Goal: Obtain resource: Obtain resource

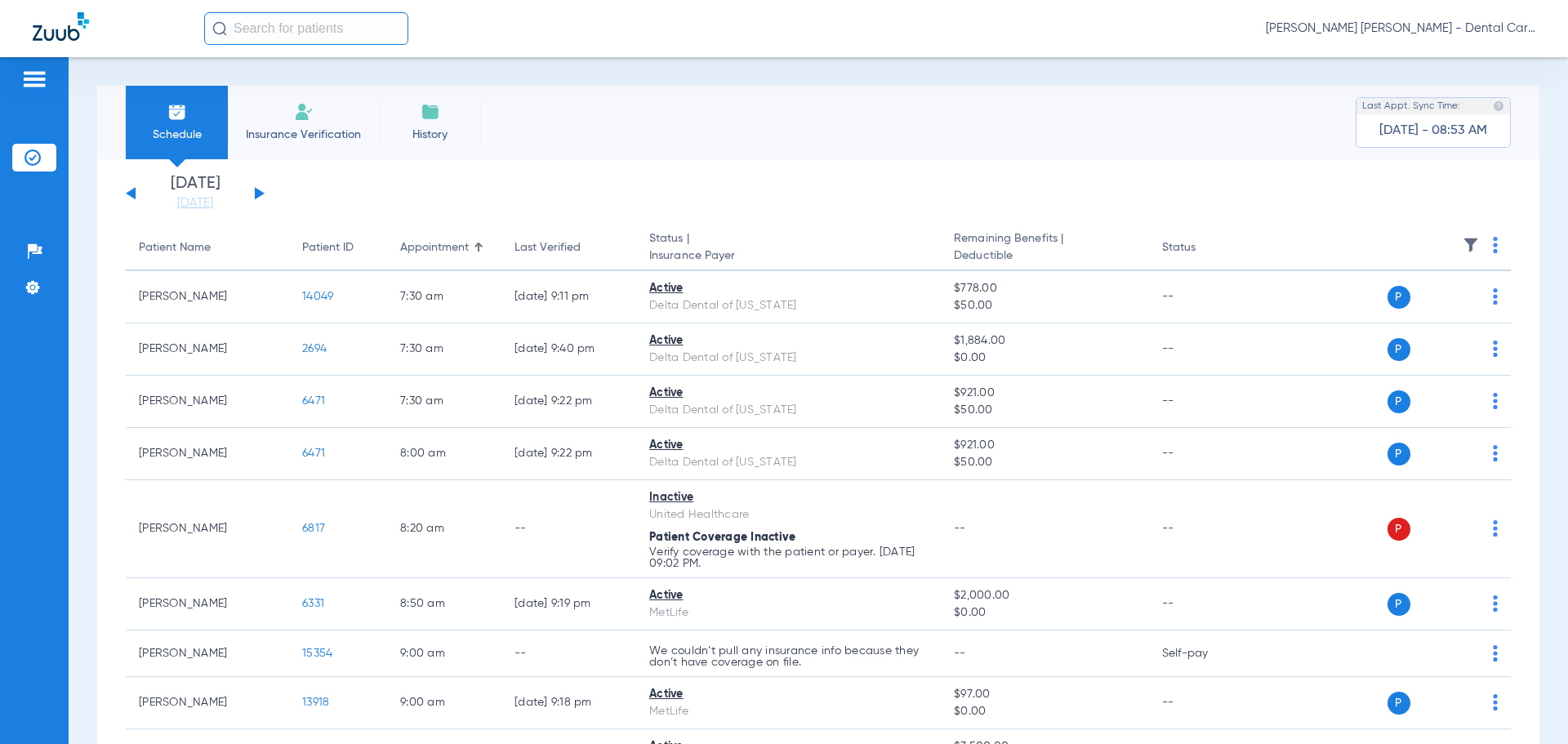
click at [259, 192] on button at bounding box center [260, 193] width 10 height 12
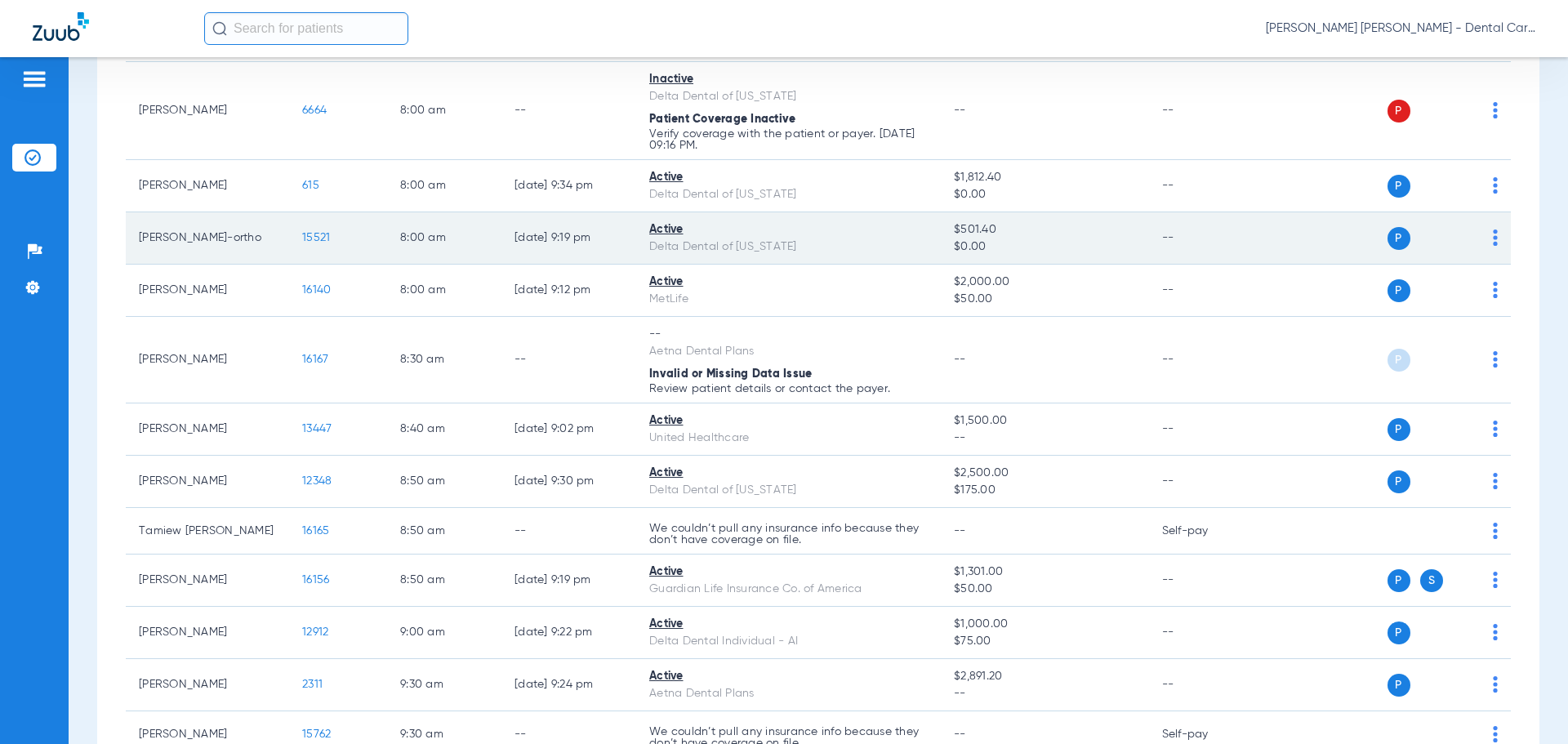
scroll to position [408, 0]
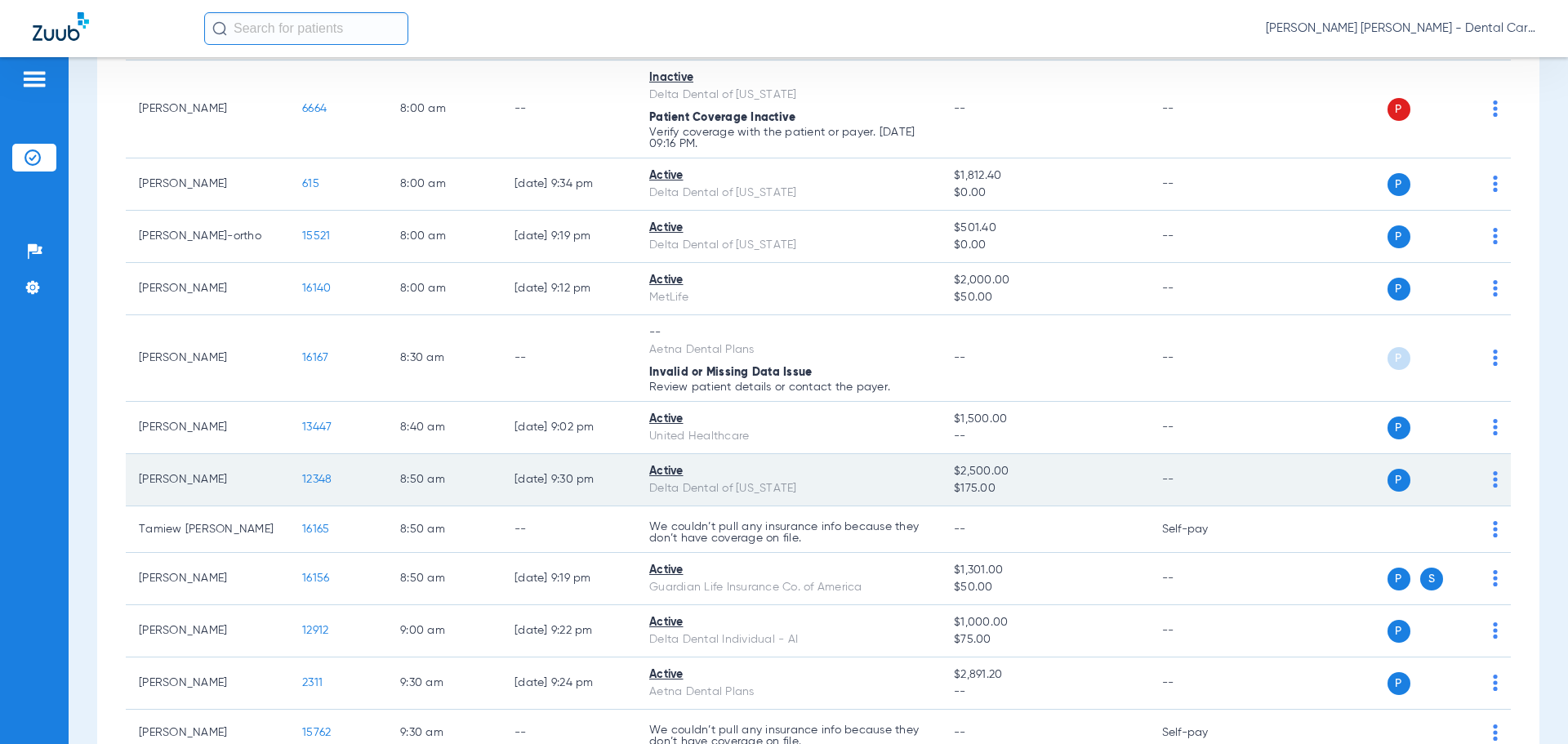
click at [323, 480] on span "12348" at bounding box center [317, 479] width 29 height 11
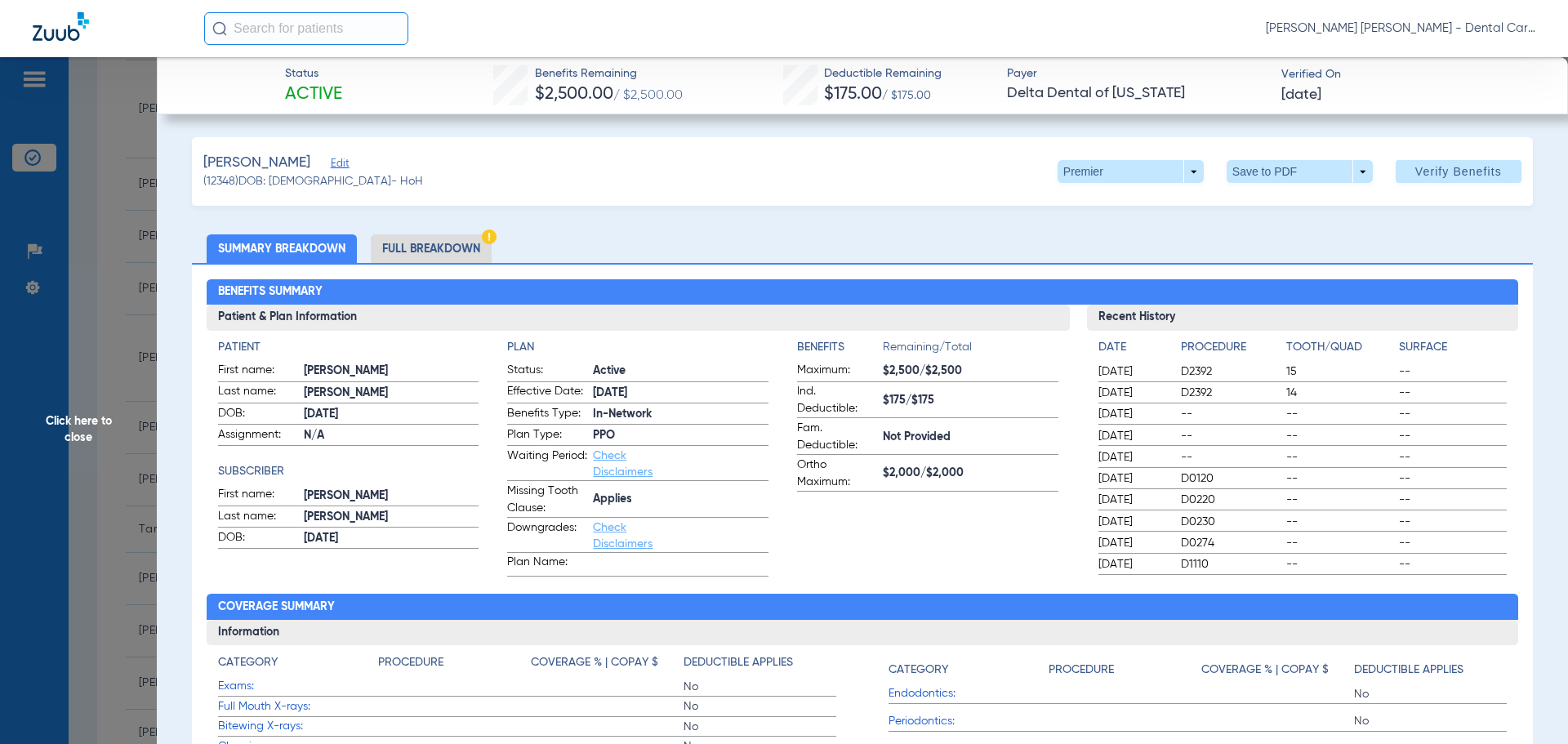
click at [457, 250] on li "Full Breakdown" at bounding box center [431, 248] width 121 height 29
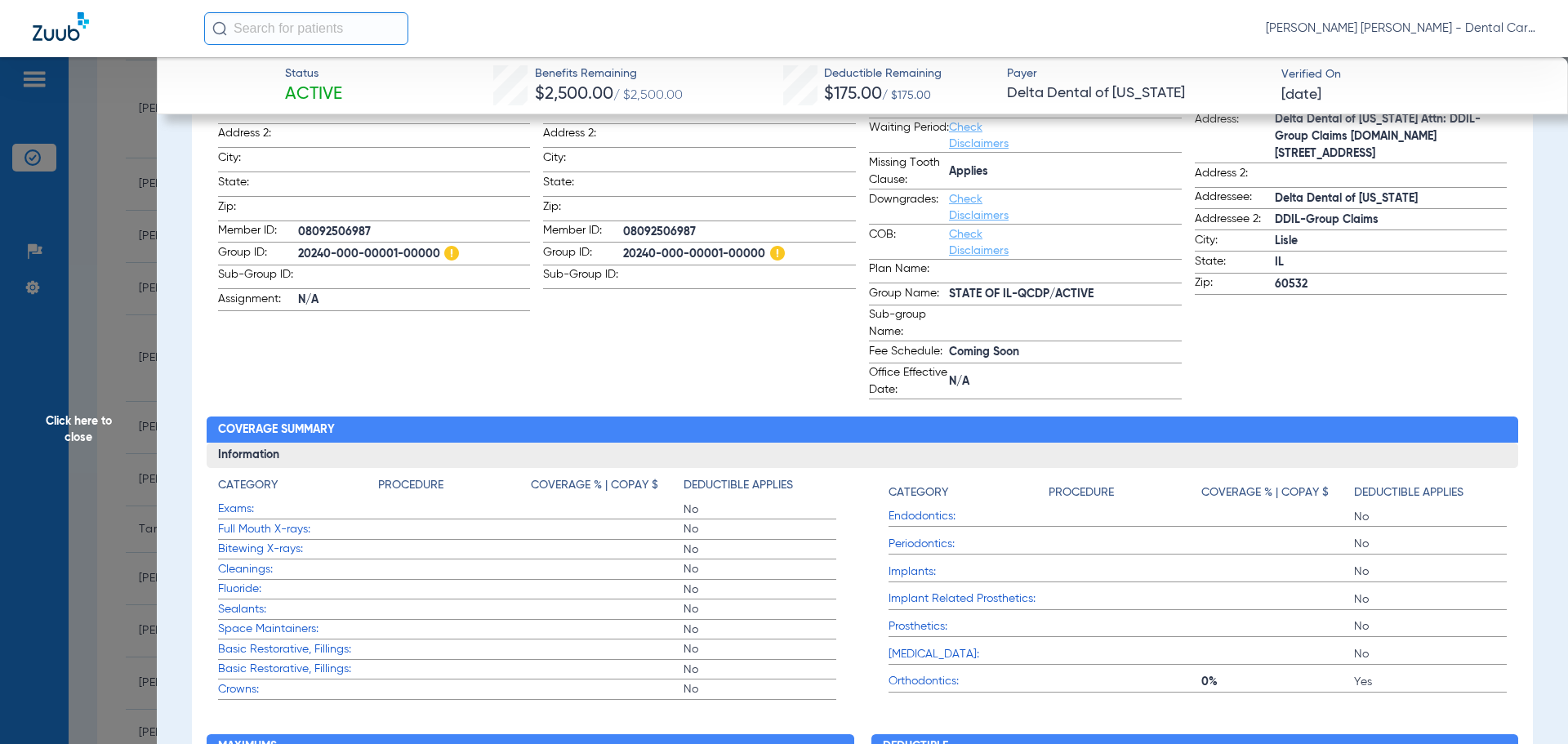
scroll to position [23, 0]
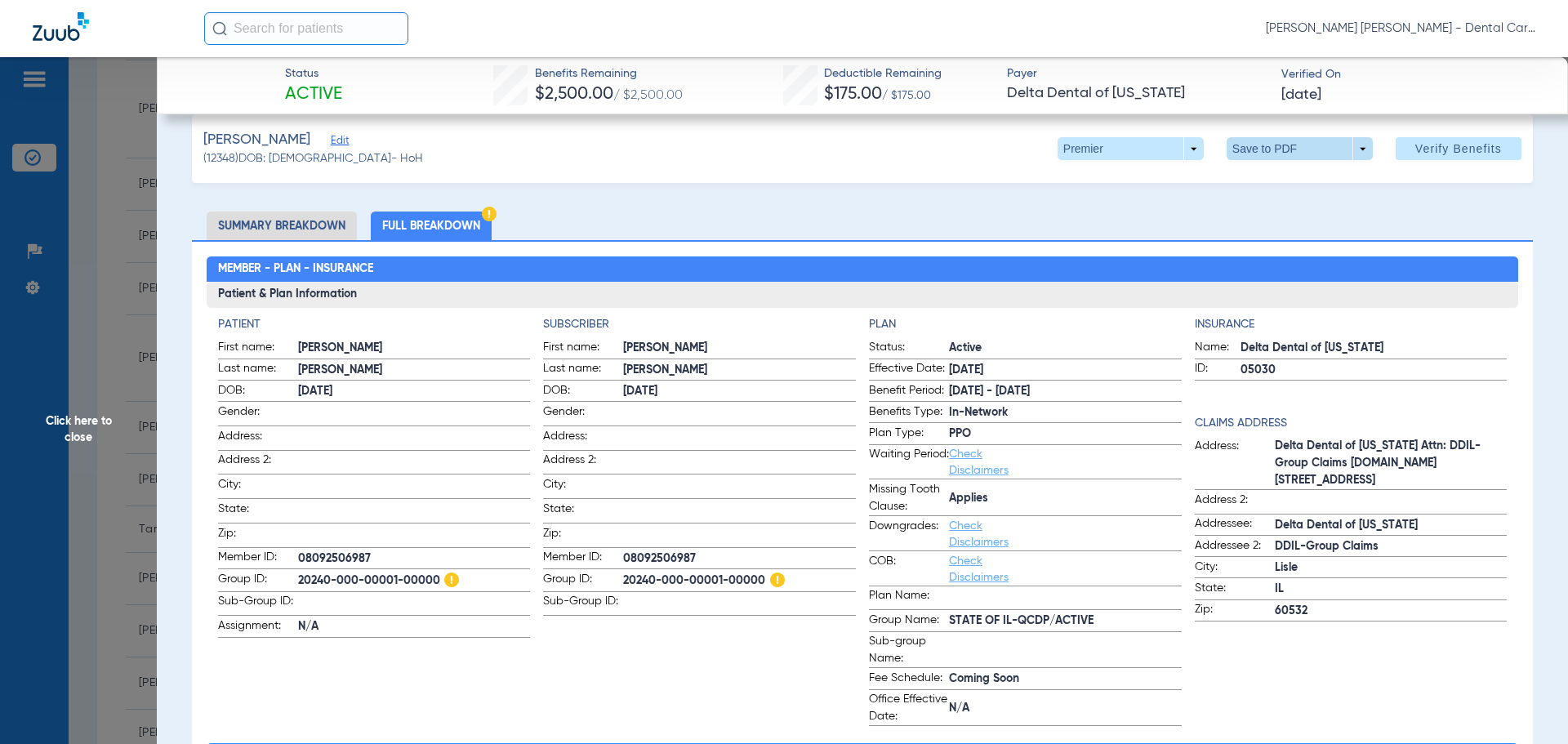
click at [1254, 149] on span at bounding box center [1299, 149] width 146 height 23
click at [1259, 189] on button "insert_drive_file Save to PDF" at bounding box center [1276, 181] width 123 height 33
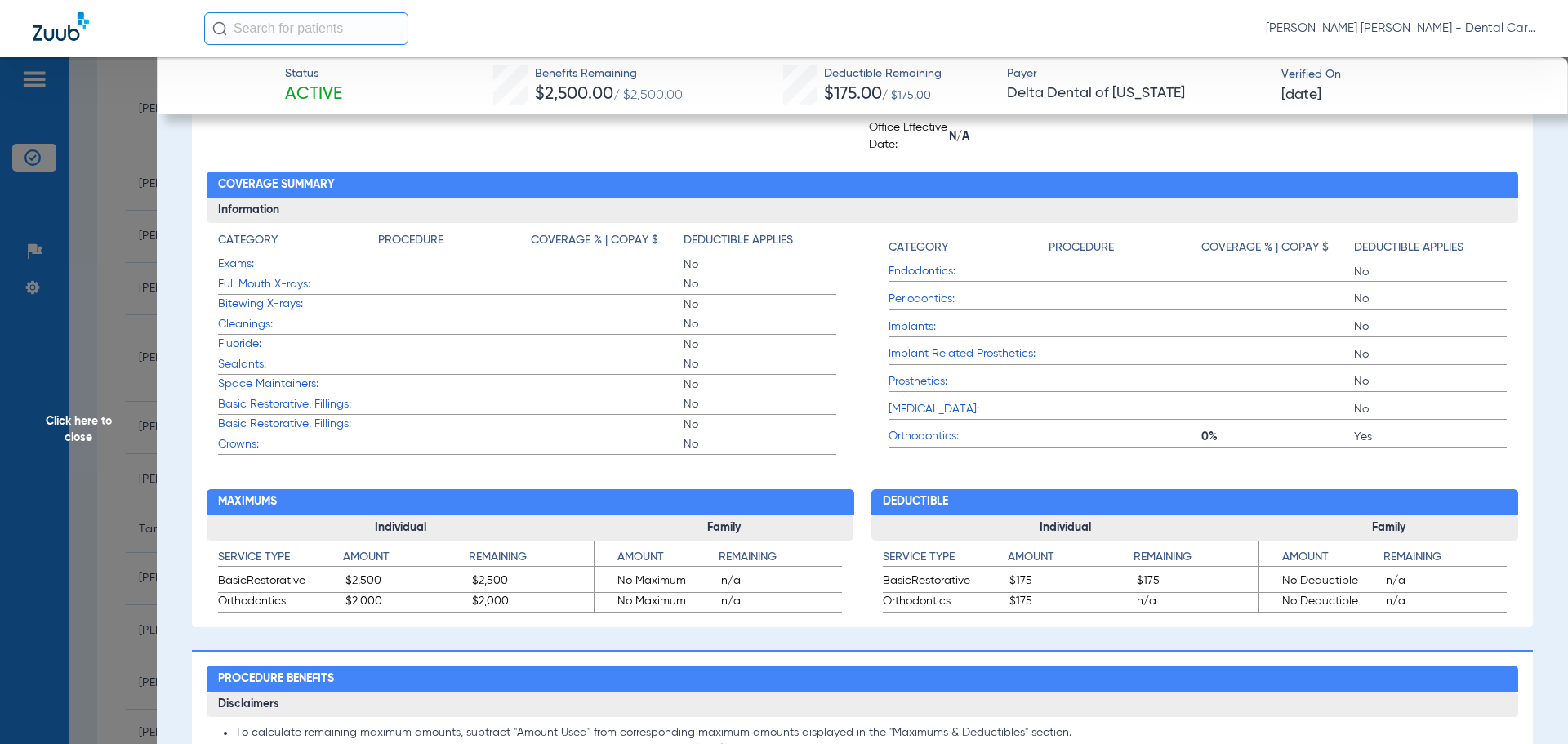
scroll to position [0, 0]
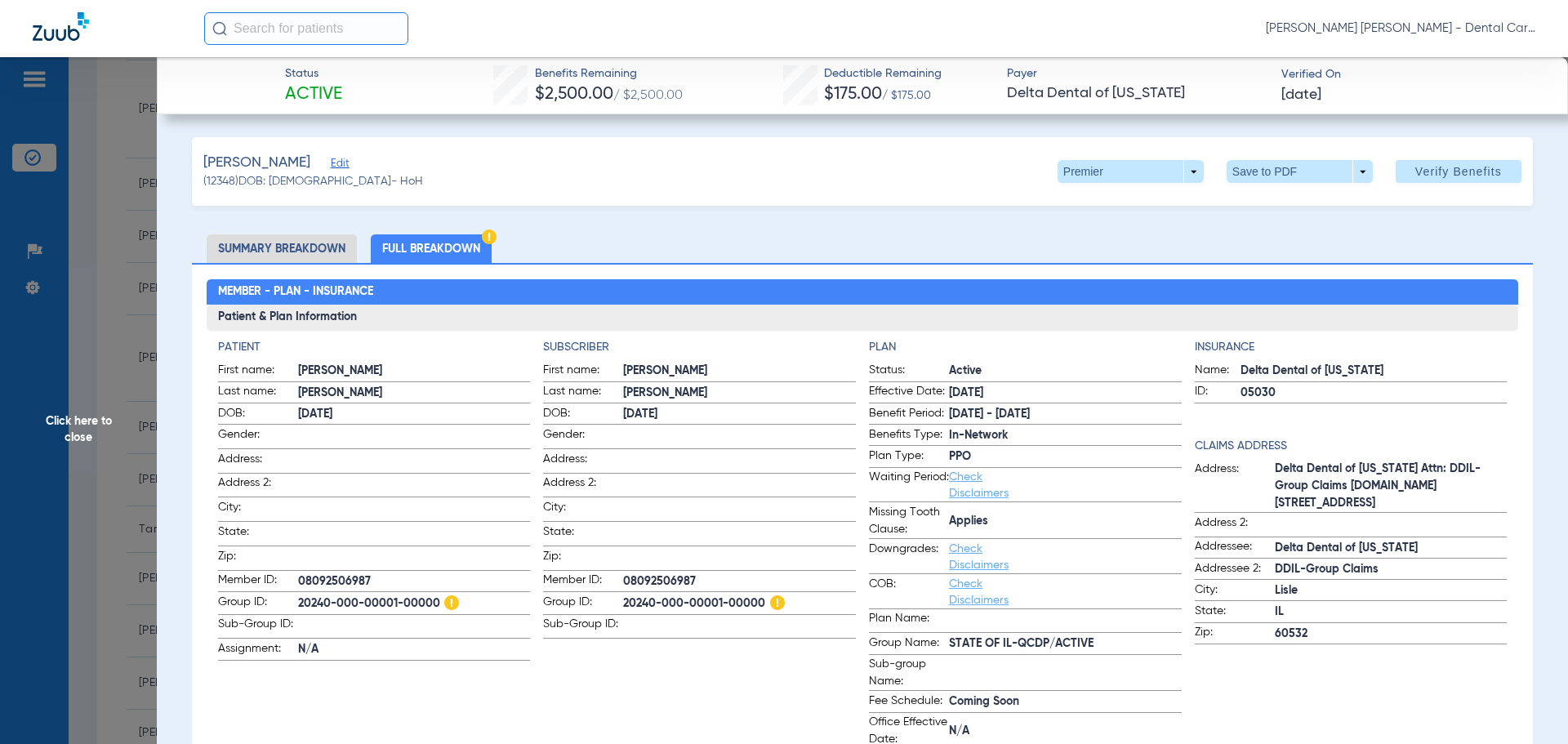
click at [91, 423] on span "Click here to close" at bounding box center [78, 429] width 157 height 744
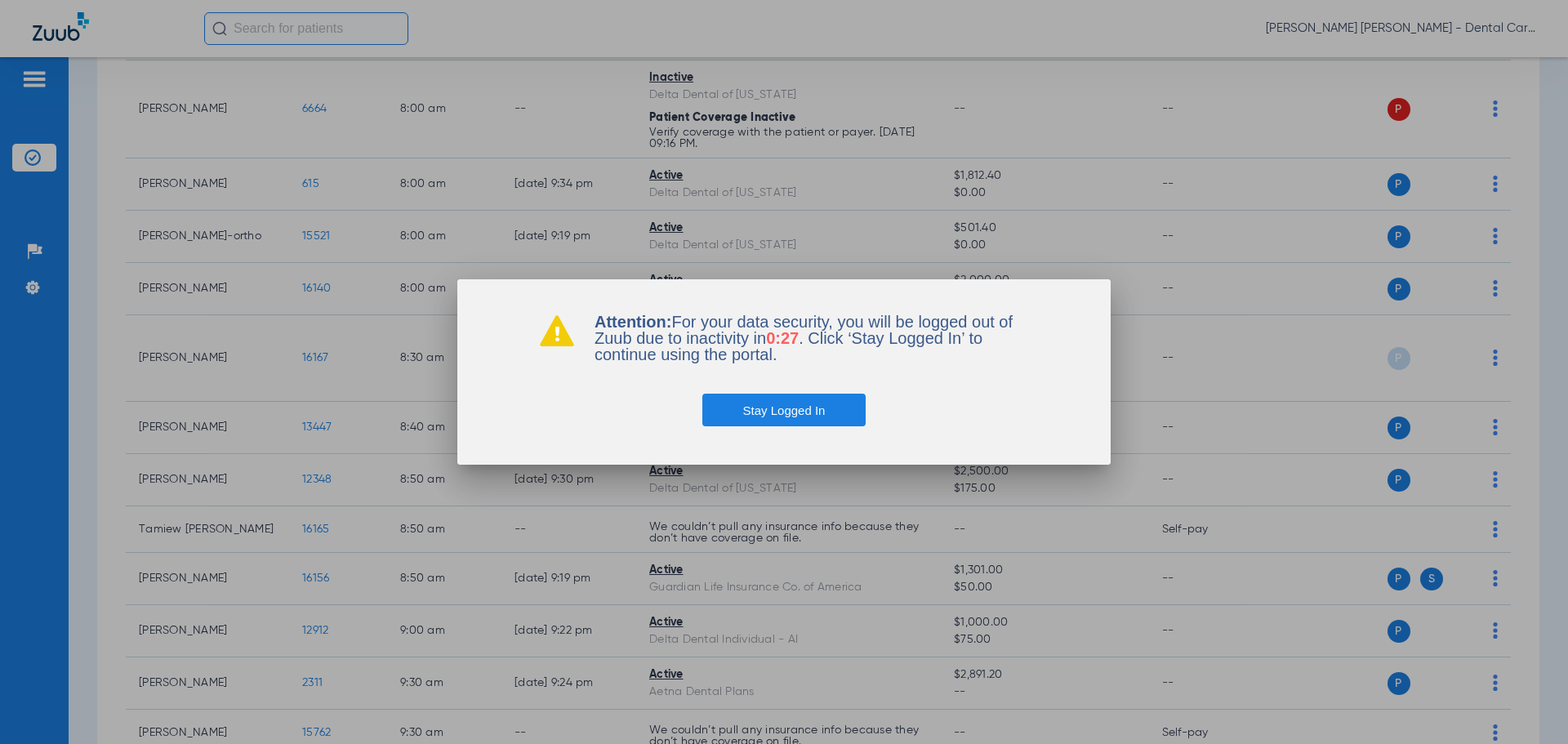
click at [753, 403] on button "Stay Logged In" at bounding box center [784, 410] width 164 height 33
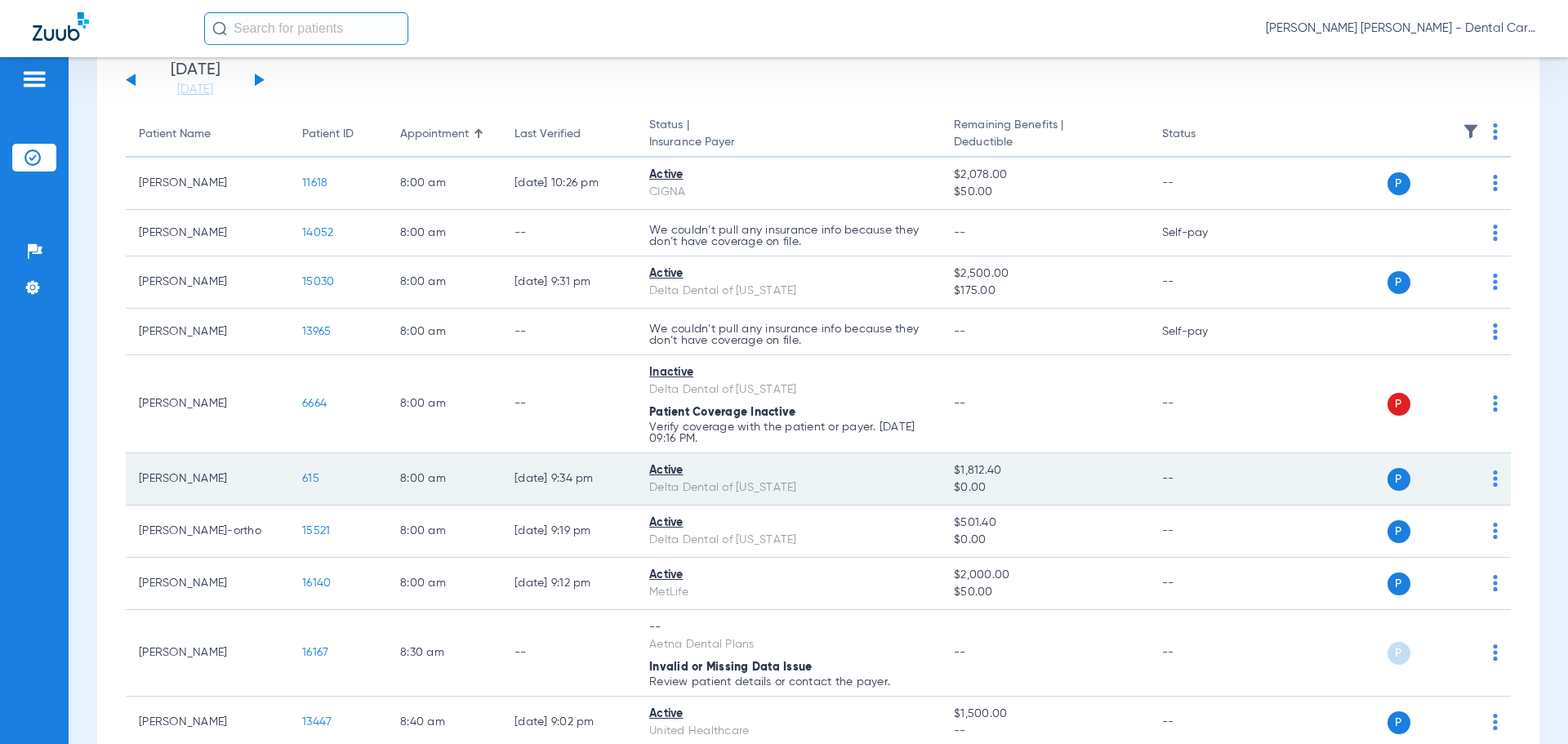
scroll to position [82, 0]
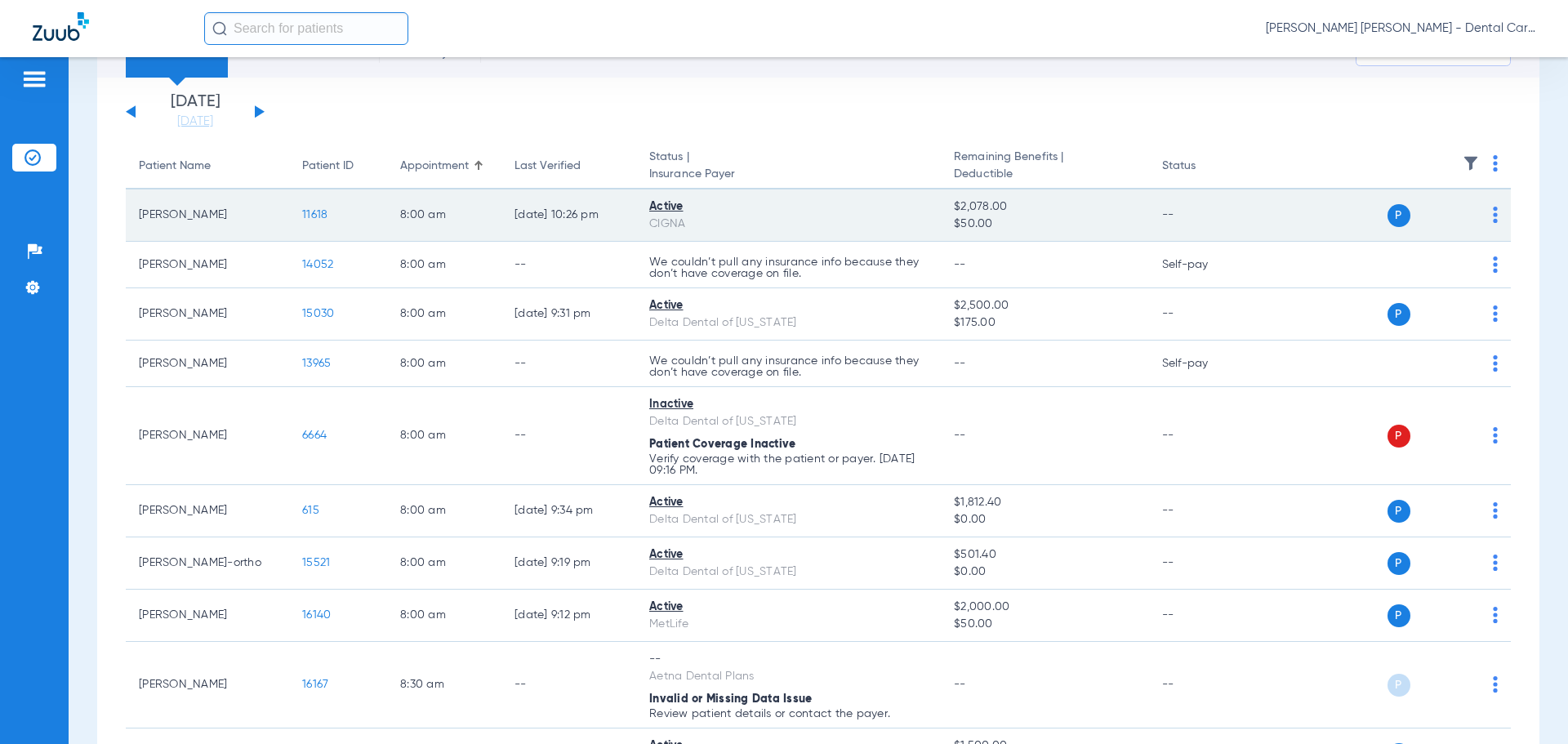
click at [313, 214] on span "11618" at bounding box center [314, 215] width 25 height 11
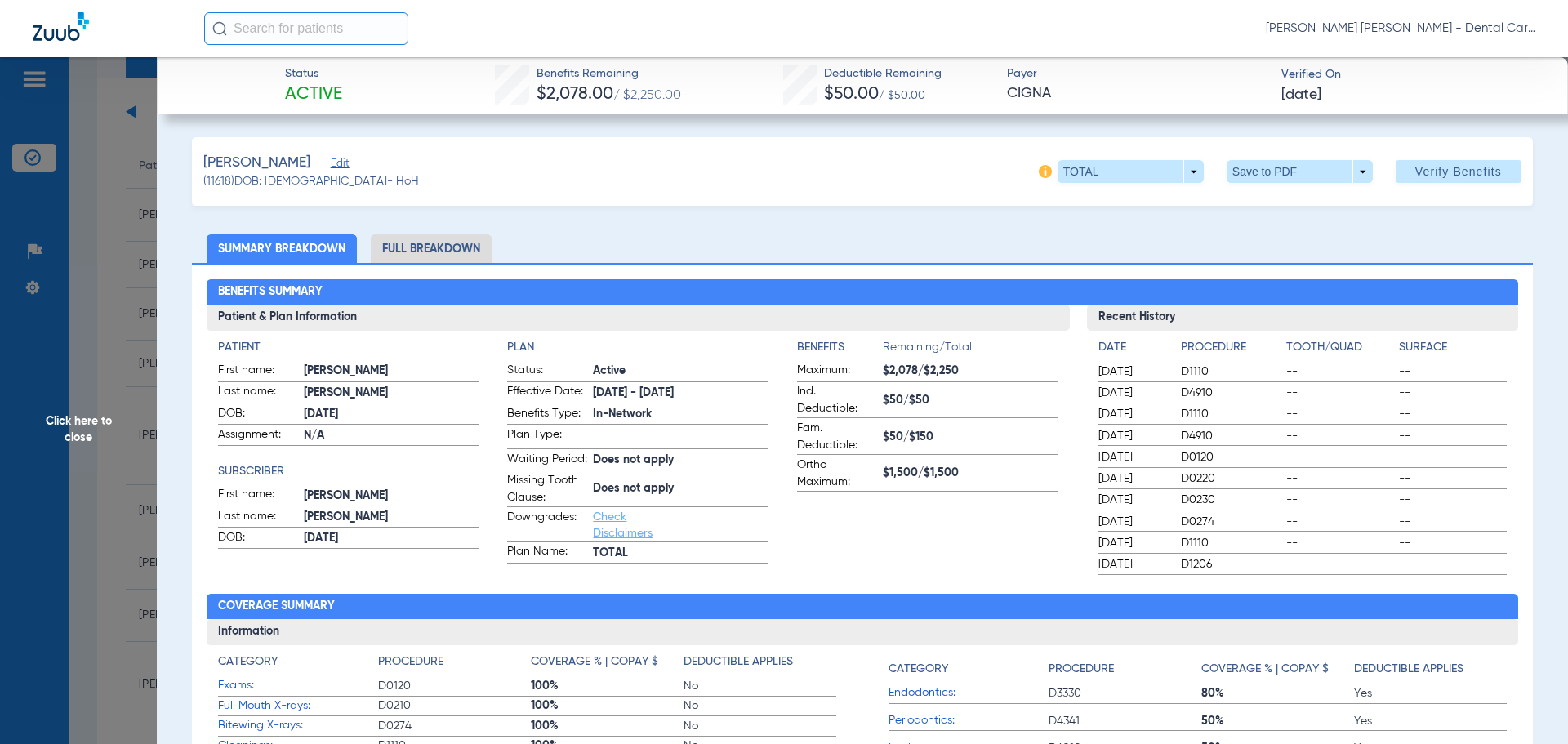
click at [445, 248] on li "Full Breakdown" at bounding box center [431, 248] width 121 height 29
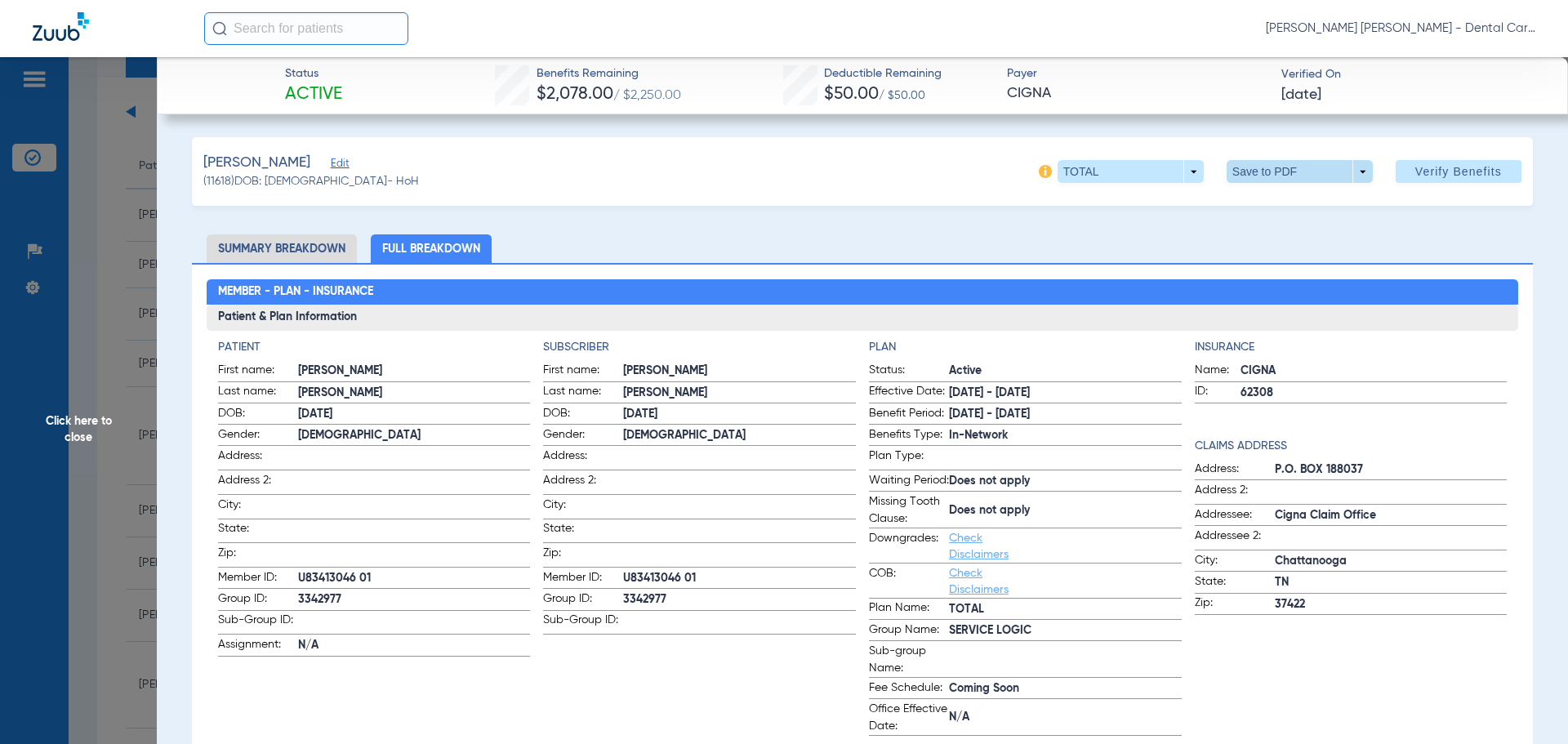
click at [1281, 167] on span at bounding box center [1299, 172] width 39 height 39
click at [1269, 199] on span "Save to PDF" at bounding box center [1293, 204] width 65 height 11
click at [86, 422] on span "Click here to close" at bounding box center [78, 429] width 157 height 744
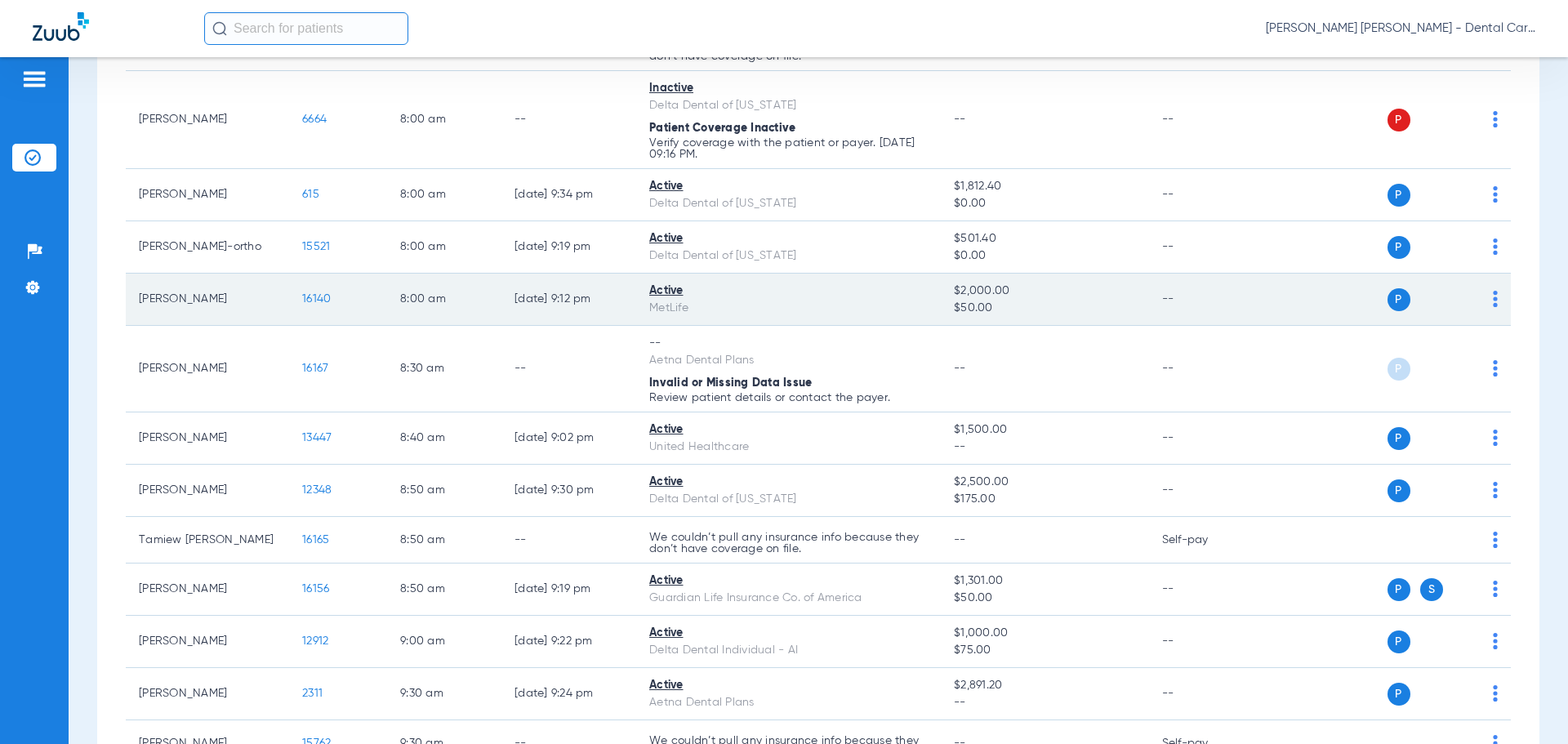
scroll to position [408, 0]
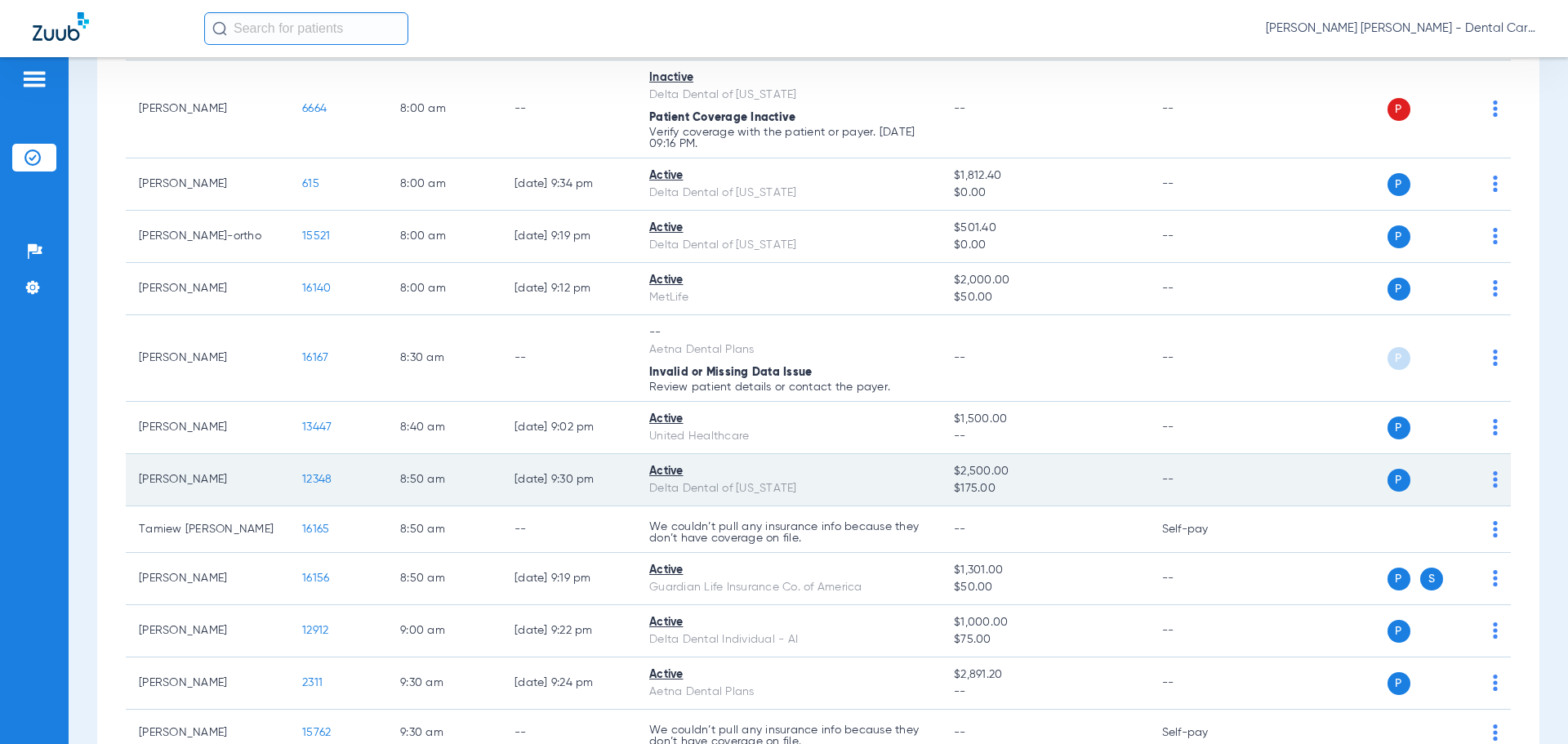
click at [323, 477] on span "12348" at bounding box center [317, 479] width 29 height 11
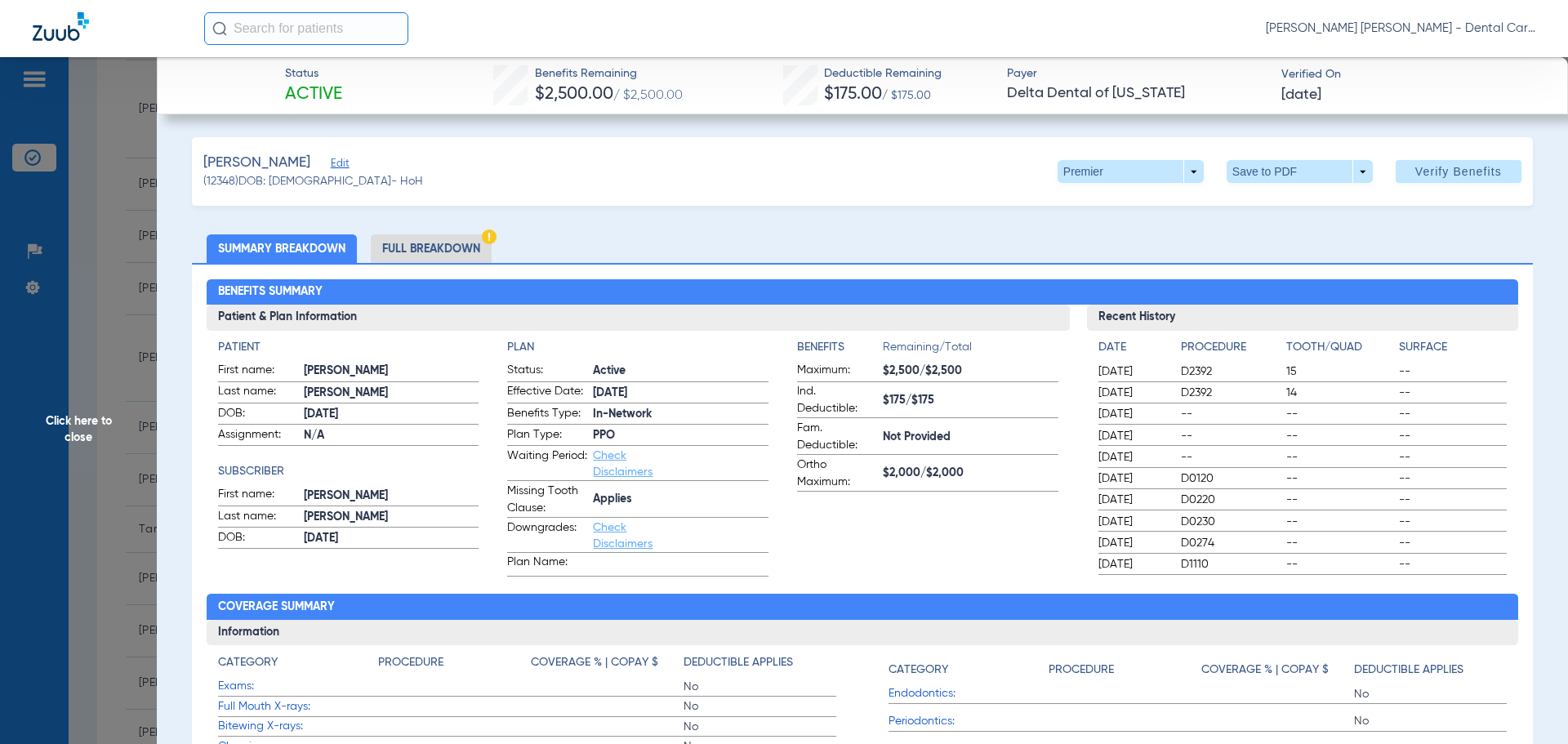
click at [447, 245] on li "Full Breakdown" at bounding box center [431, 248] width 121 height 29
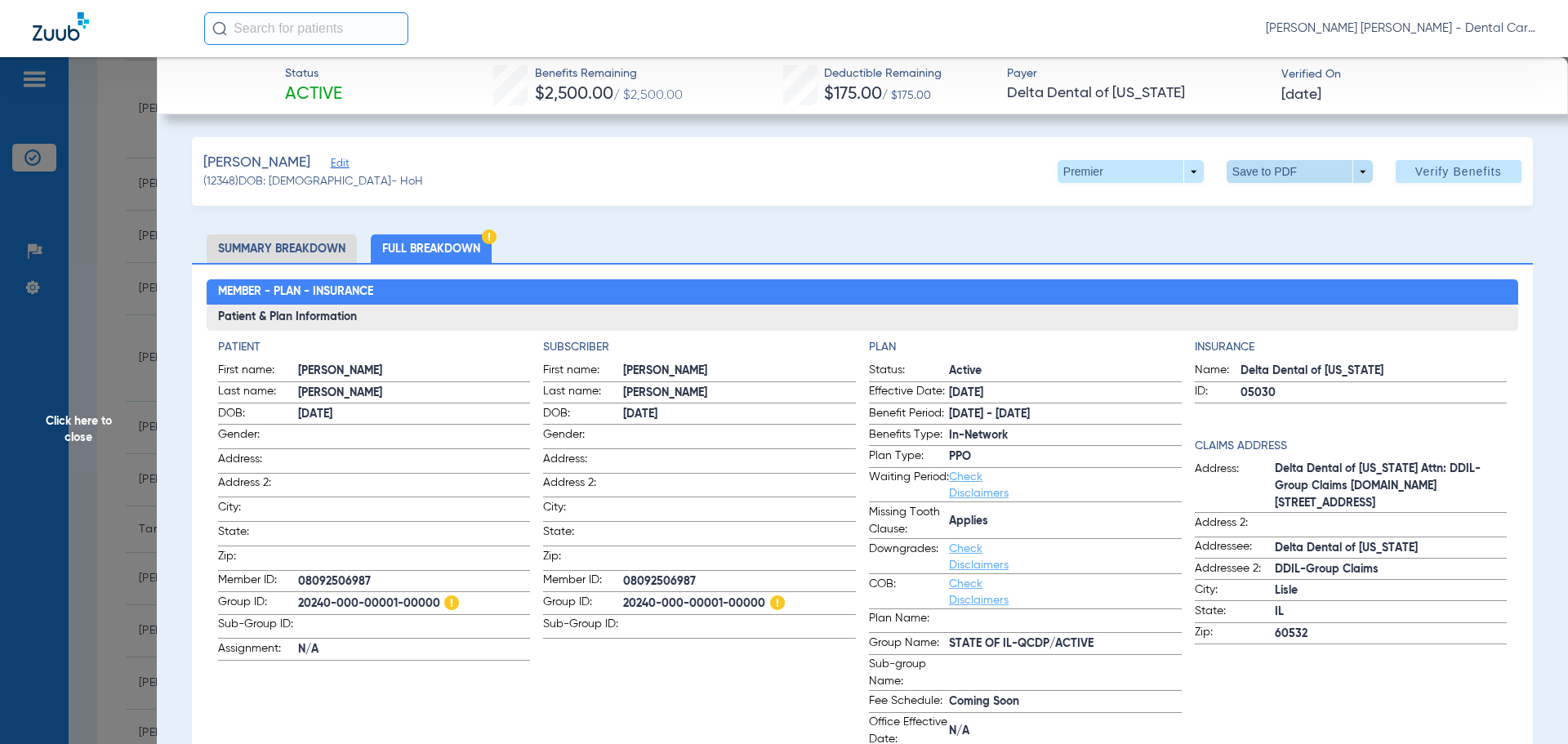
click at [1260, 173] on span at bounding box center [1299, 172] width 146 height 23
click at [1264, 205] on span "Save to PDF" at bounding box center [1293, 204] width 65 height 11
click at [78, 418] on span "Click here to close" at bounding box center [78, 429] width 157 height 744
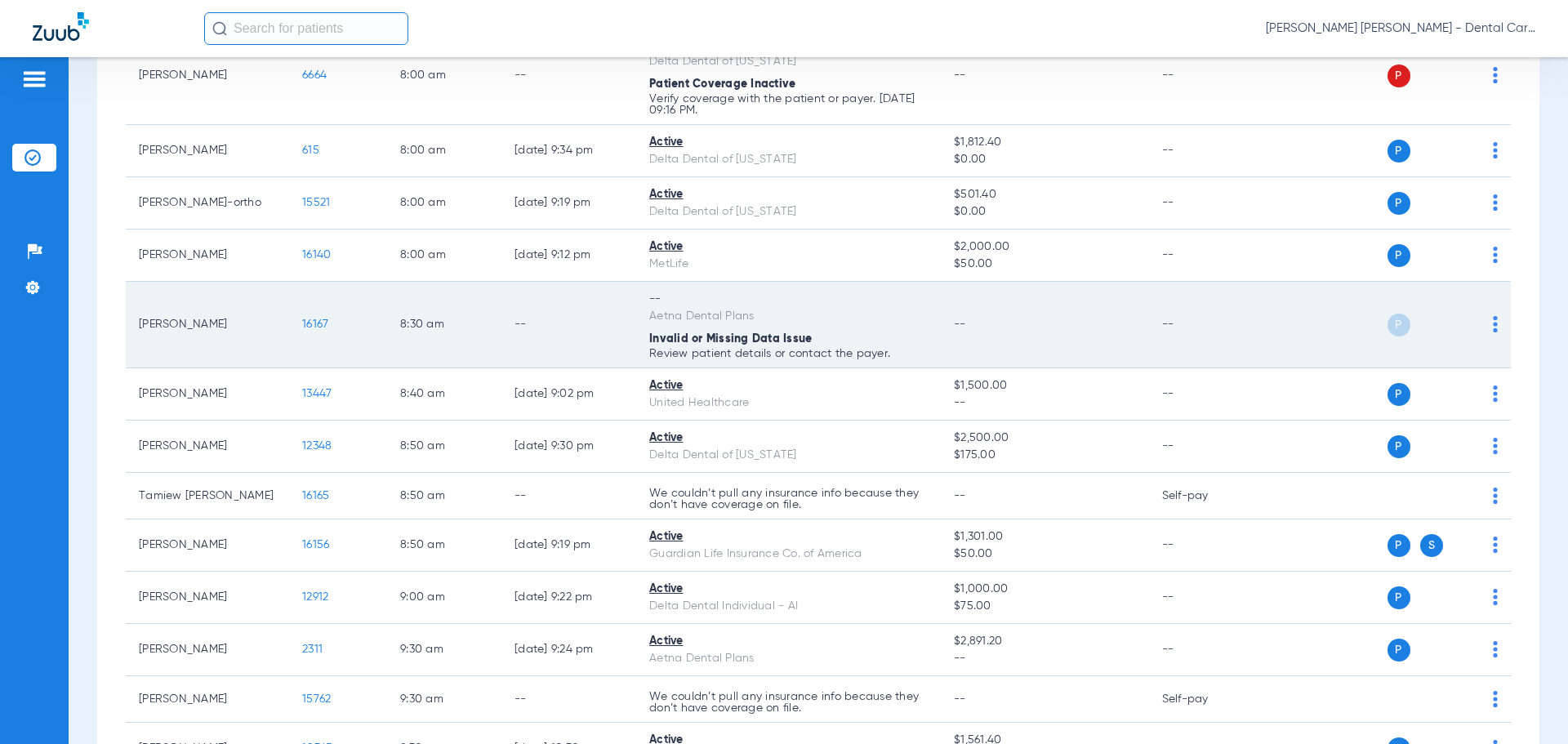
scroll to position [490, 0]
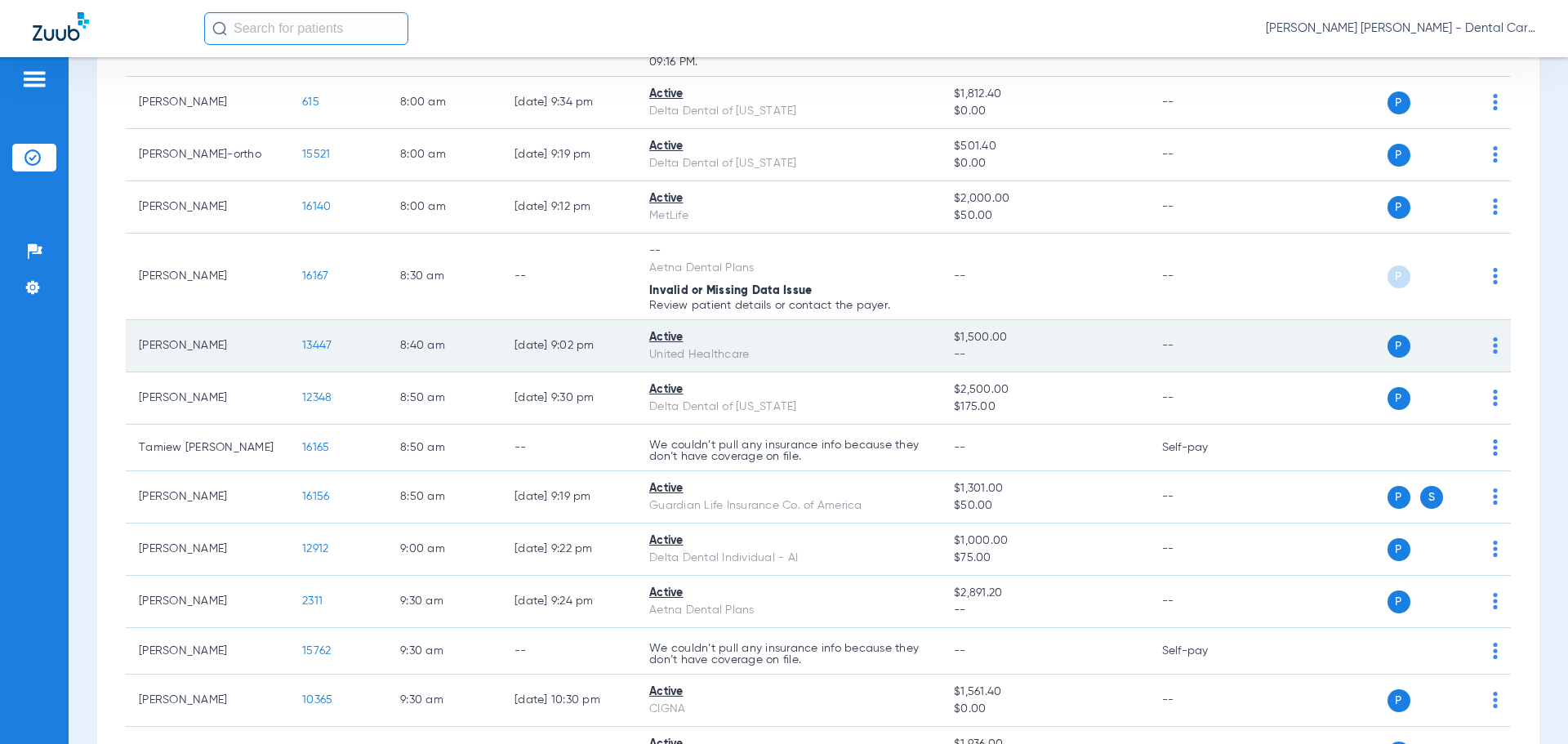
click at [323, 342] on span "13447" at bounding box center [317, 345] width 29 height 11
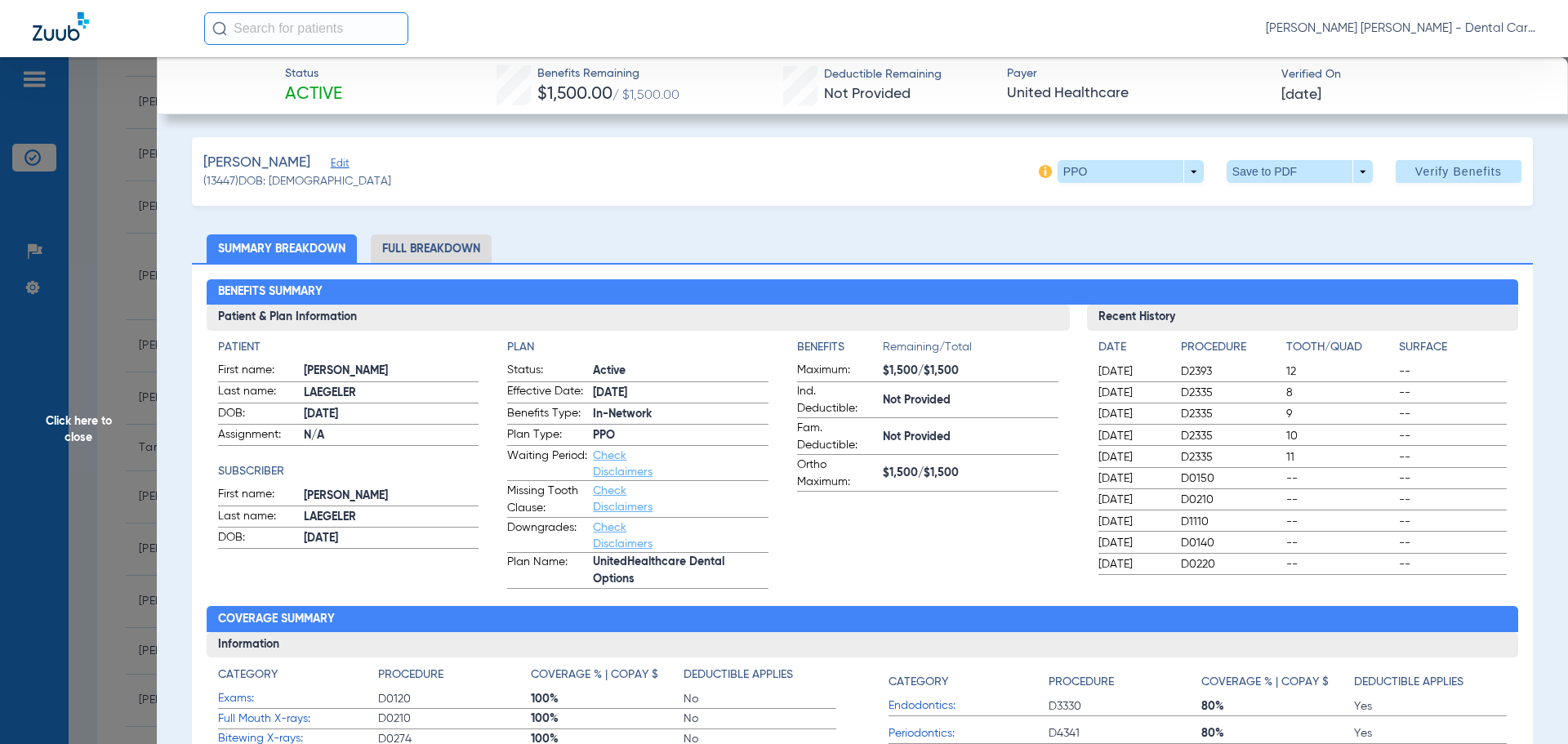
click at [452, 251] on li "Full Breakdown" at bounding box center [431, 248] width 121 height 29
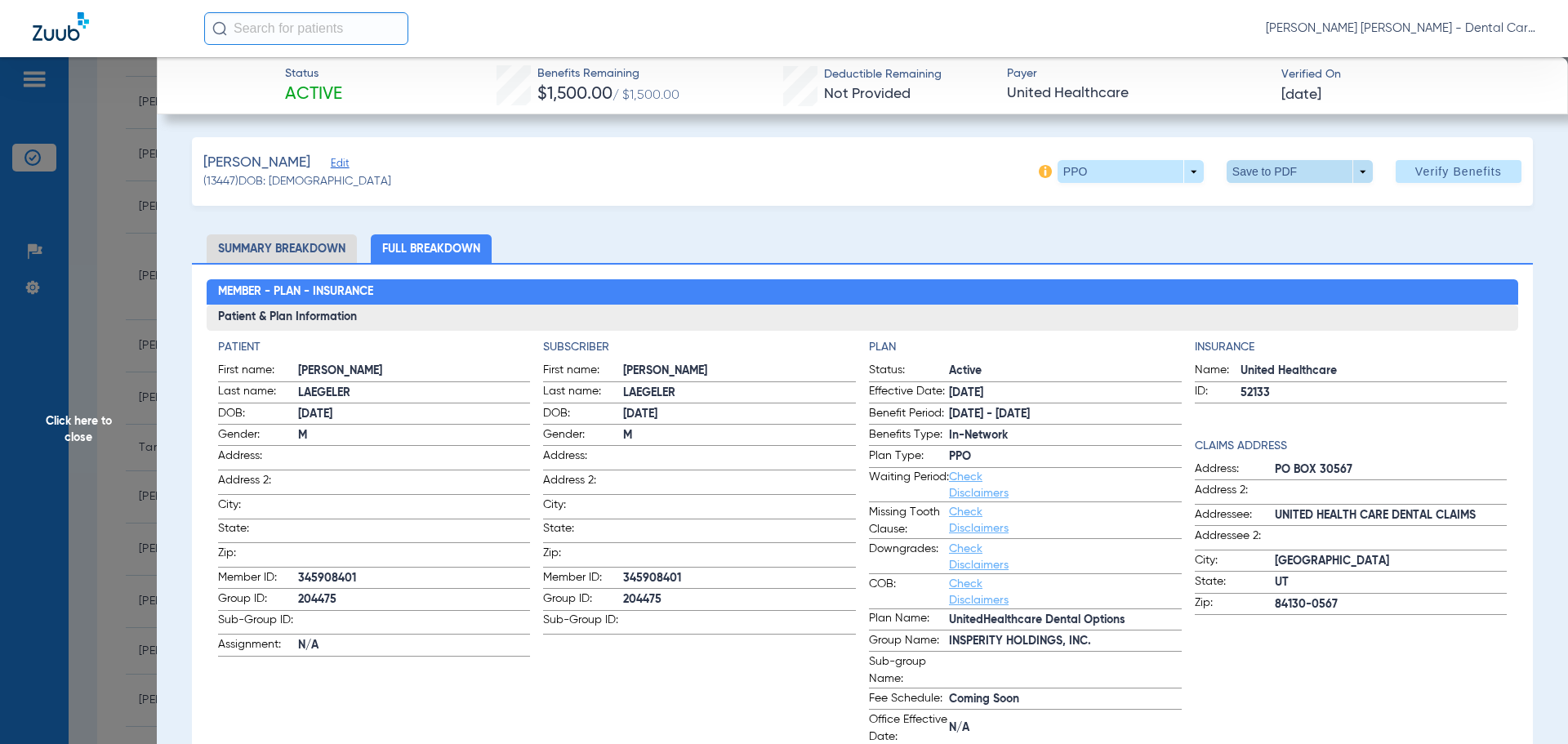
click at [1310, 171] on span at bounding box center [1299, 172] width 146 height 23
click at [1294, 197] on button "insert_drive_file Save to PDF" at bounding box center [1276, 204] width 123 height 33
click at [88, 418] on span "Click here to close" at bounding box center [78, 429] width 157 height 744
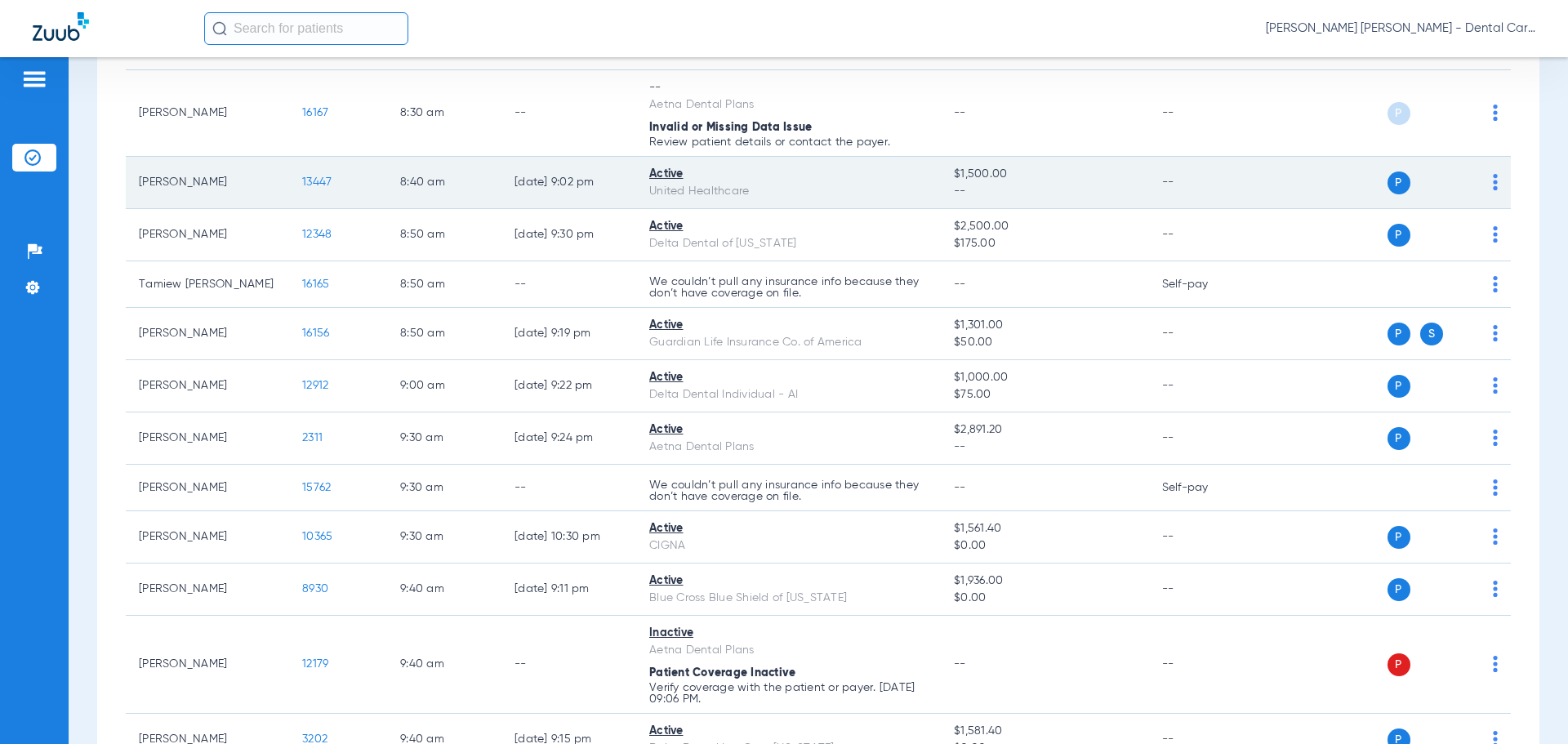
scroll to position [735, 0]
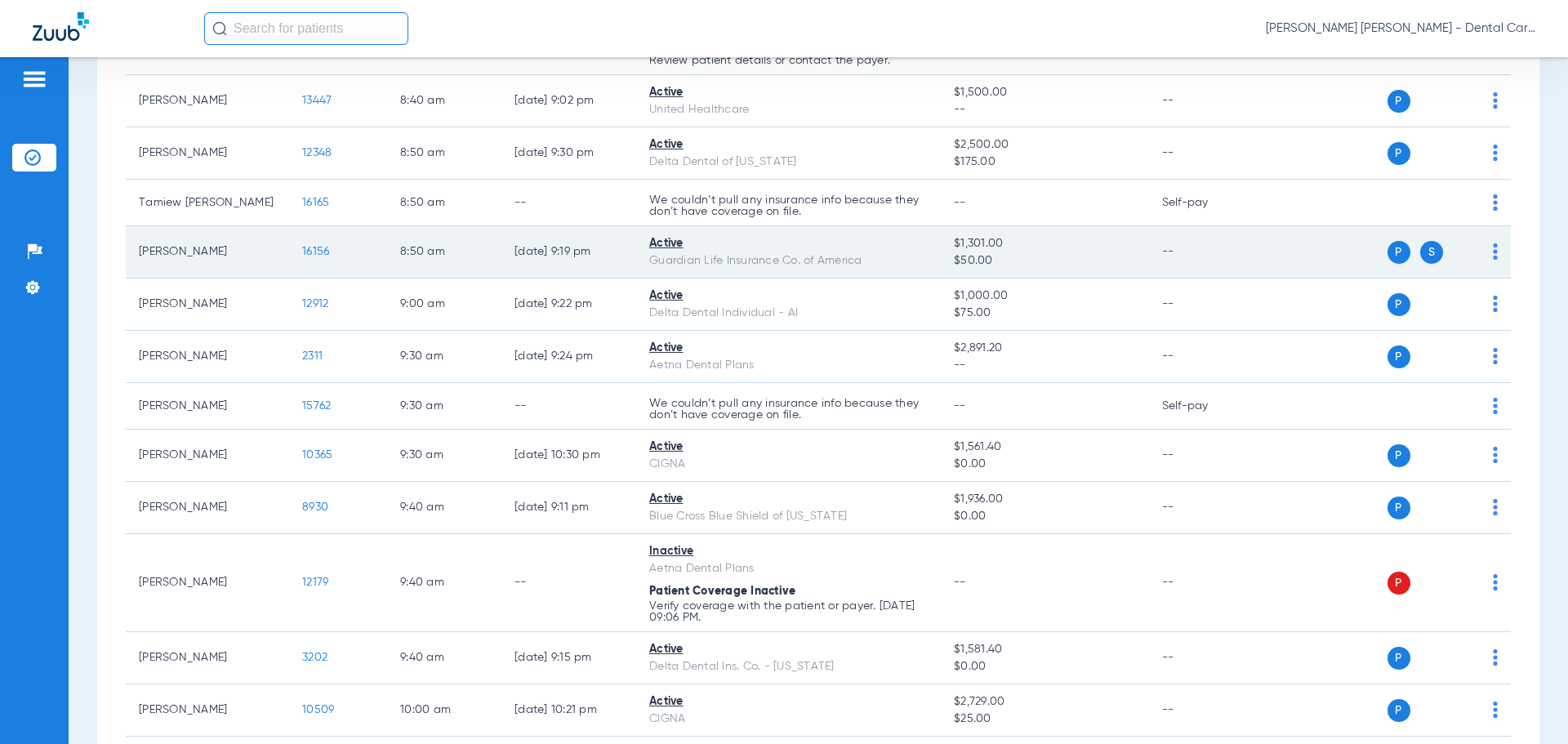
click at [320, 248] on span "16156" at bounding box center [315, 252] width 27 height 11
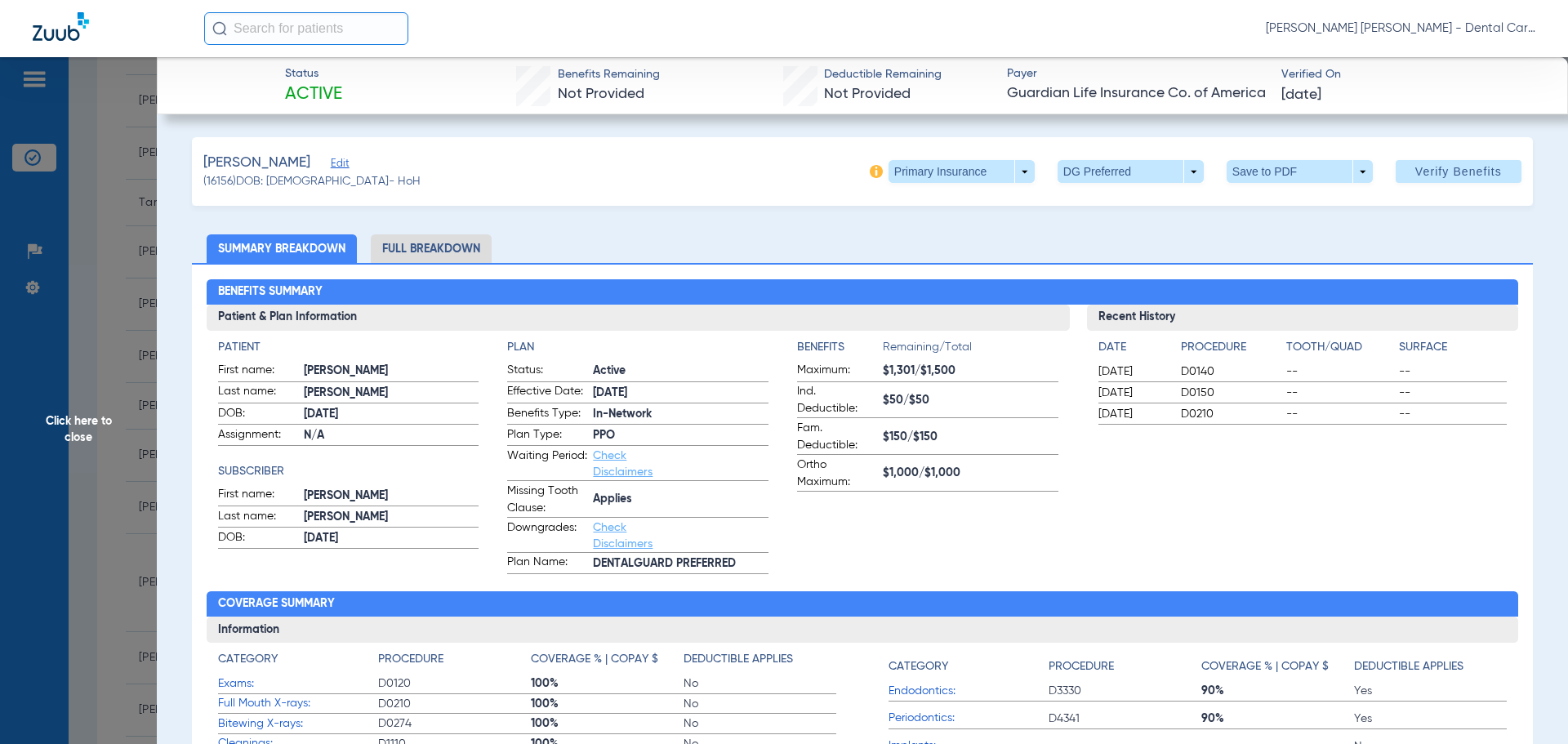
click at [468, 252] on li "Full Breakdown" at bounding box center [431, 248] width 121 height 29
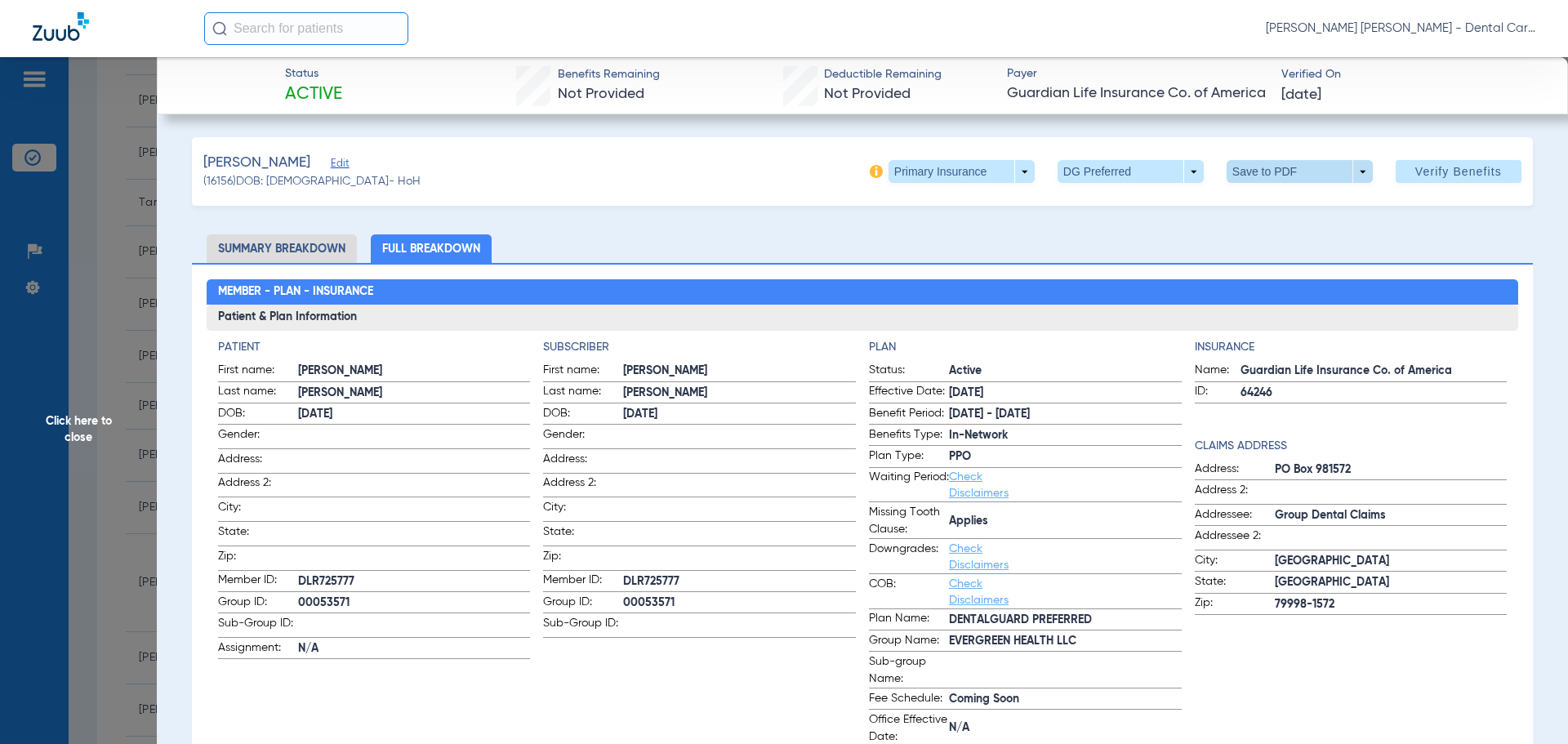
click at [1285, 175] on span at bounding box center [1299, 172] width 39 height 39
click at [1274, 193] on button "insert_drive_file Save to PDF" at bounding box center [1276, 204] width 123 height 33
click at [77, 443] on span "Click here to close" at bounding box center [78, 429] width 157 height 744
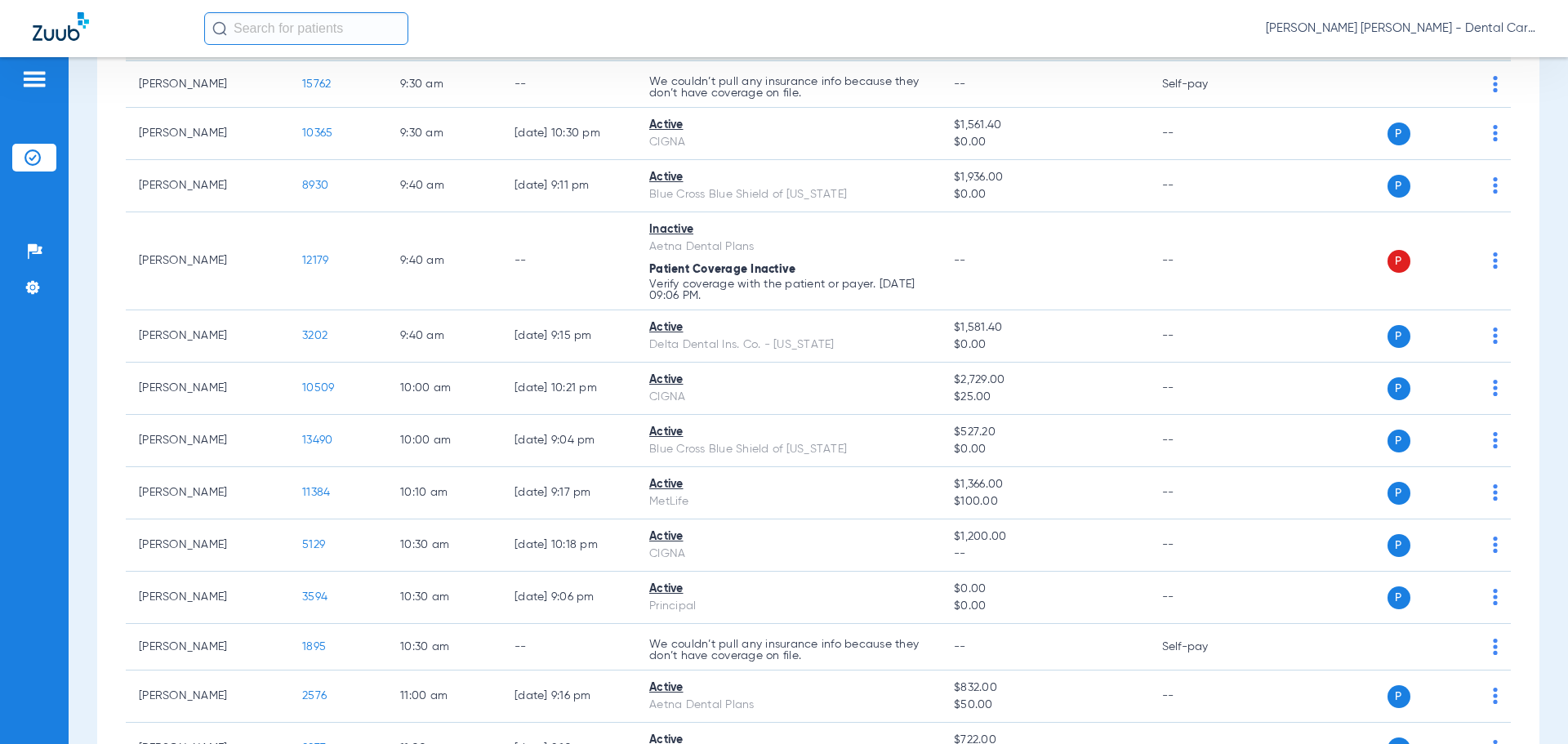
scroll to position [1062, 0]
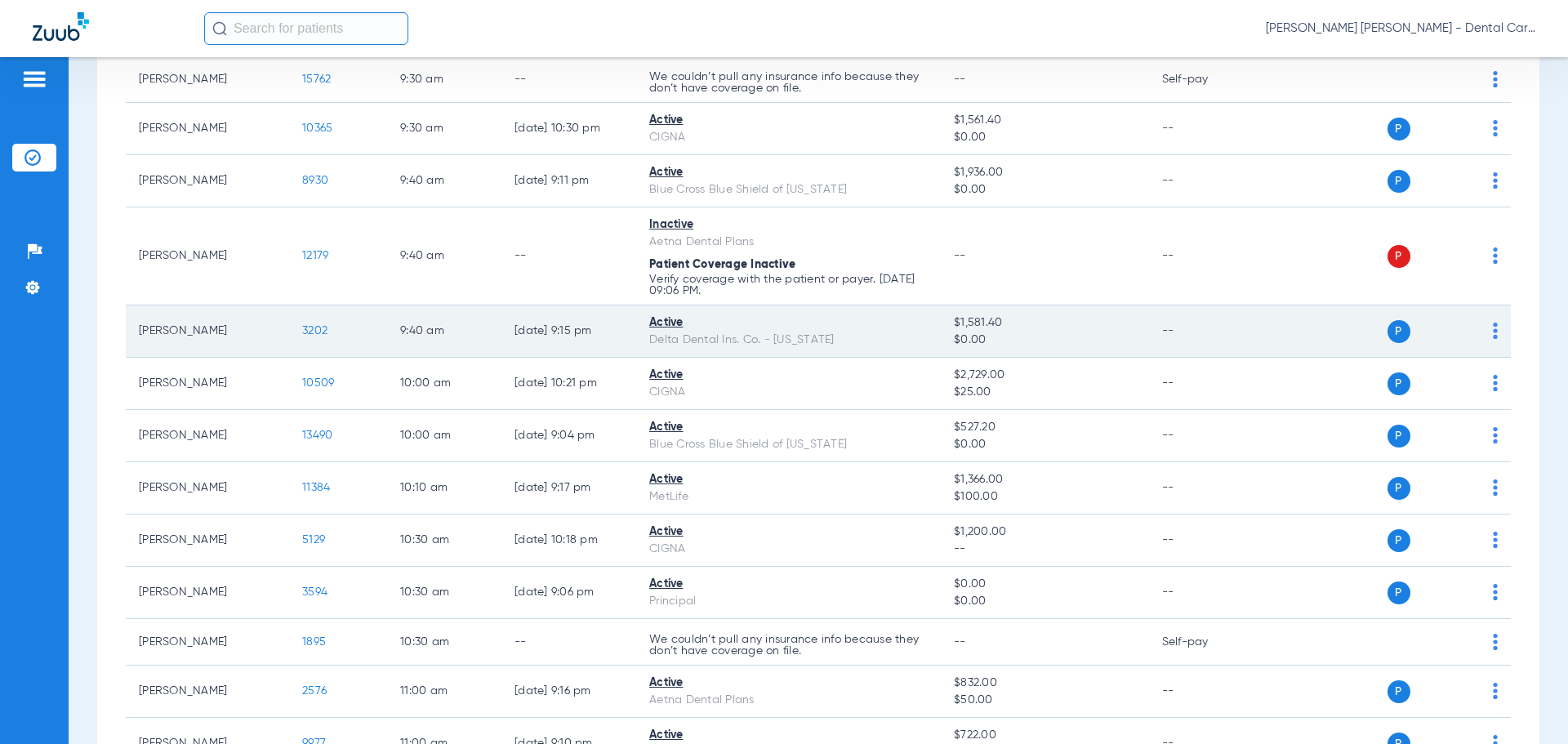
click at [314, 328] on span "3202" at bounding box center [314, 331] width 25 height 11
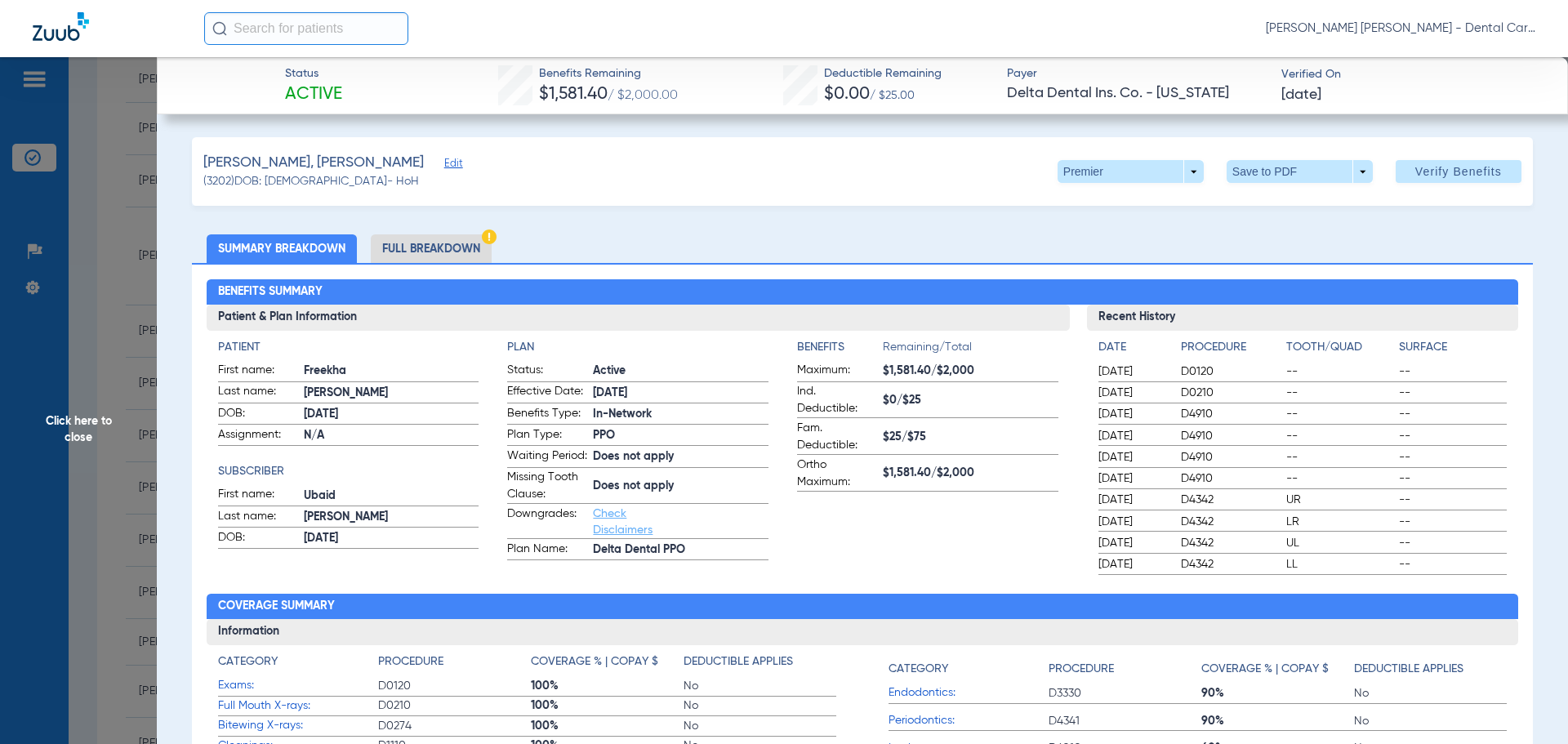
click at [446, 252] on li "Full Breakdown" at bounding box center [431, 248] width 121 height 29
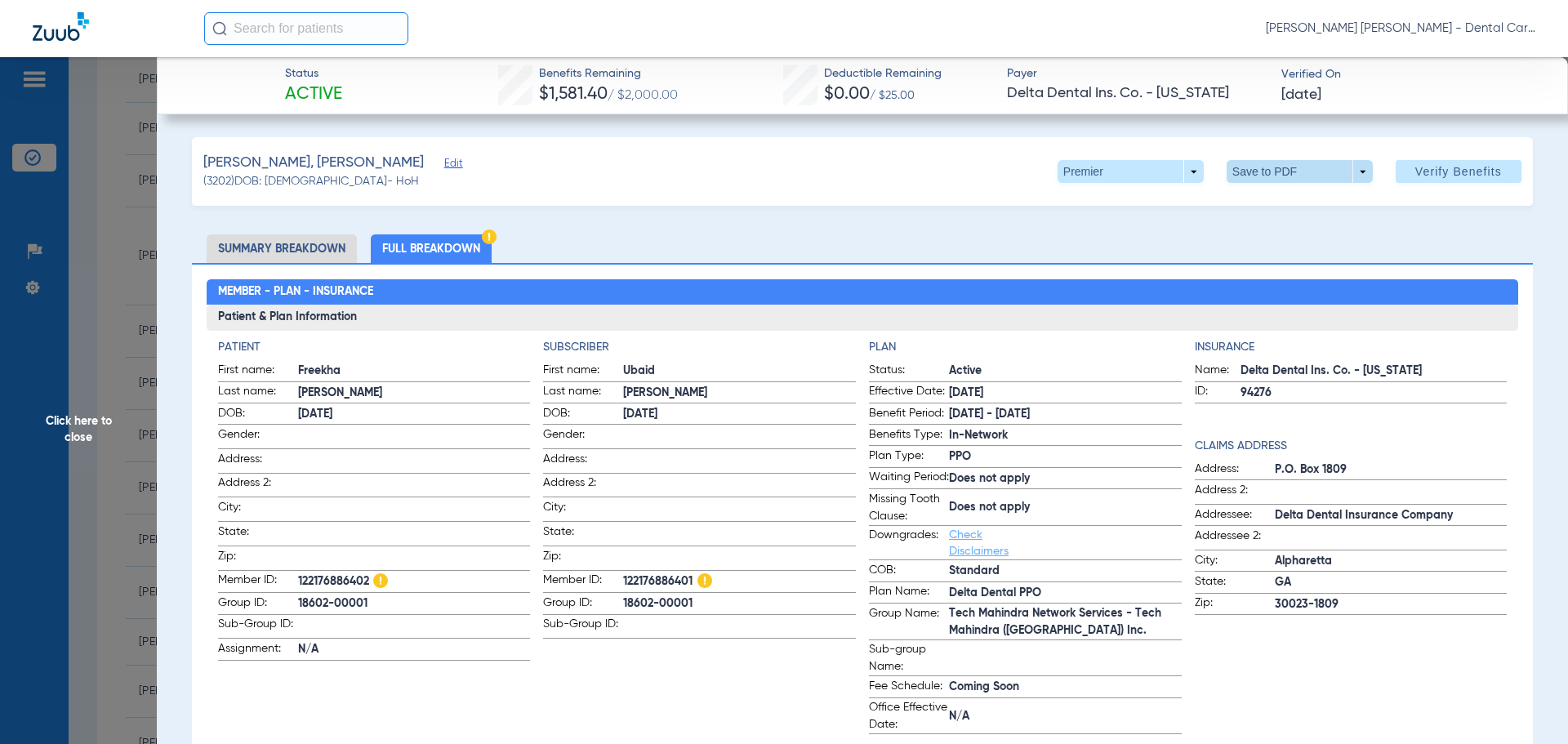
click at [1280, 168] on span at bounding box center [1299, 172] width 39 height 39
click at [1272, 198] on span "Save to PDF" at bounding box center [1293, 204] width 65 height 11
click at [99, 434] on span "Click here to close" at bounding box center [78, 429] width 157 height 744
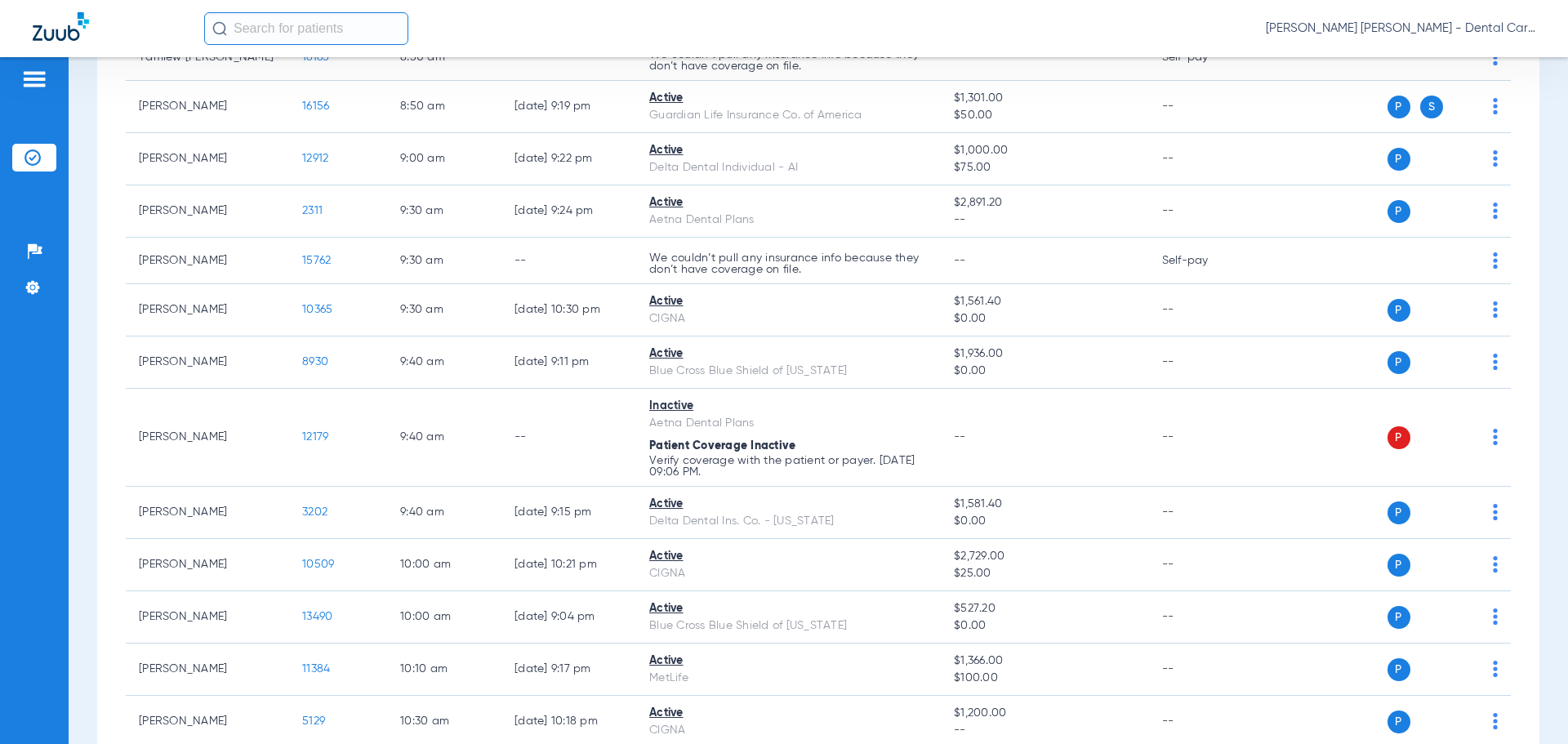
scroll to position [898, 0]
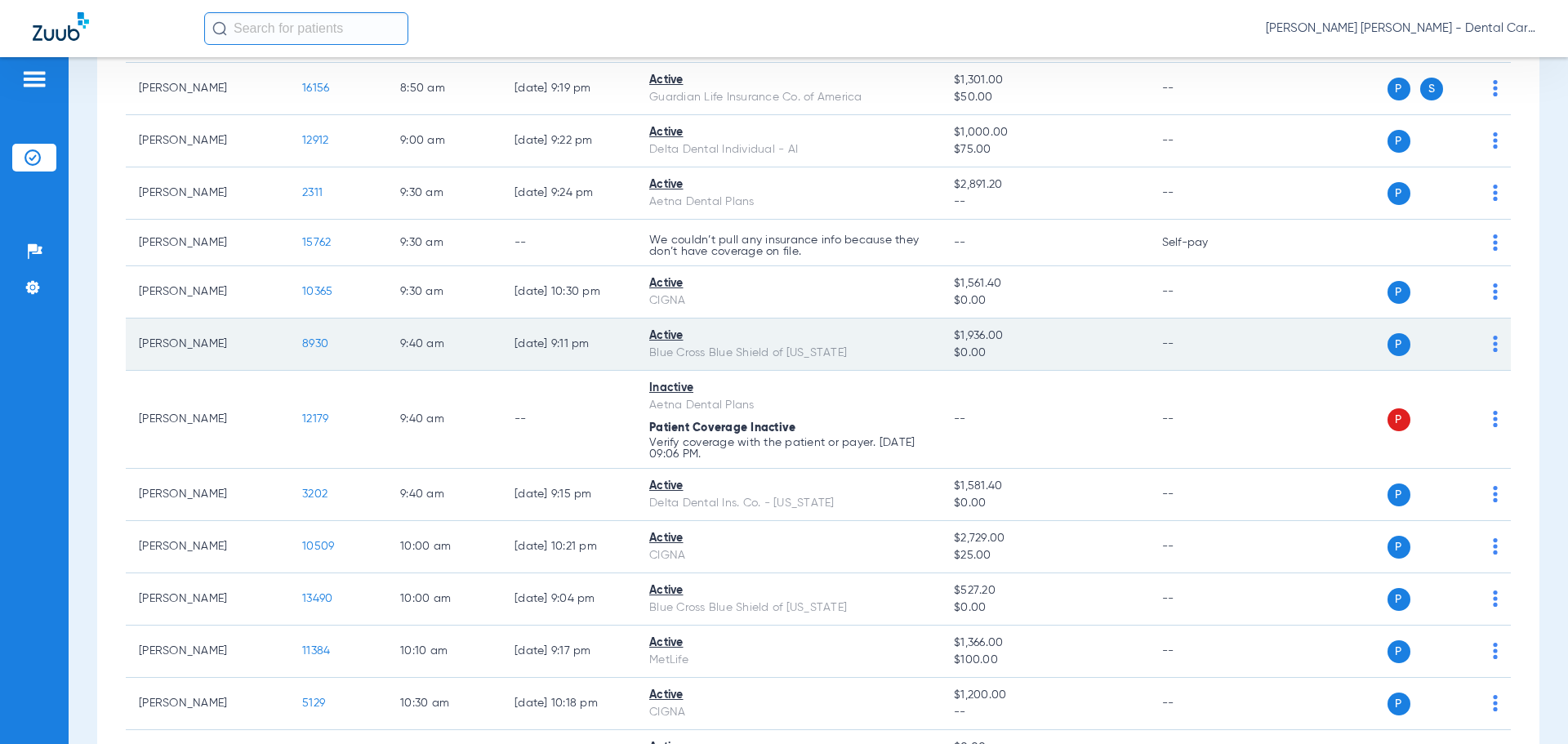
click at [306, 342] on span "8930" at bounding box center [315, 344] width 26 height 11
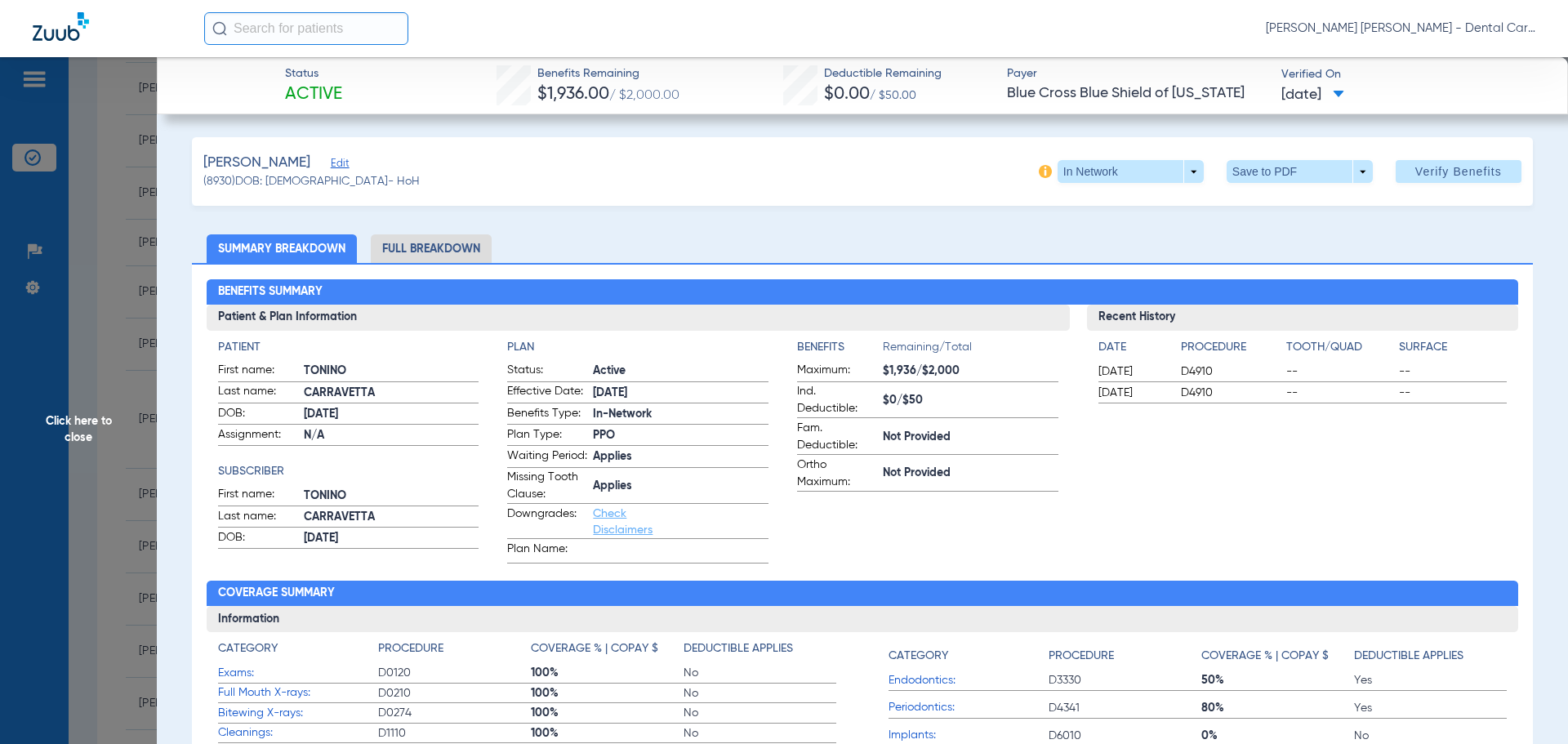
click at [458, 247] on li "Full Breakdown" at bounding box center [431, 248] width 121 height 29
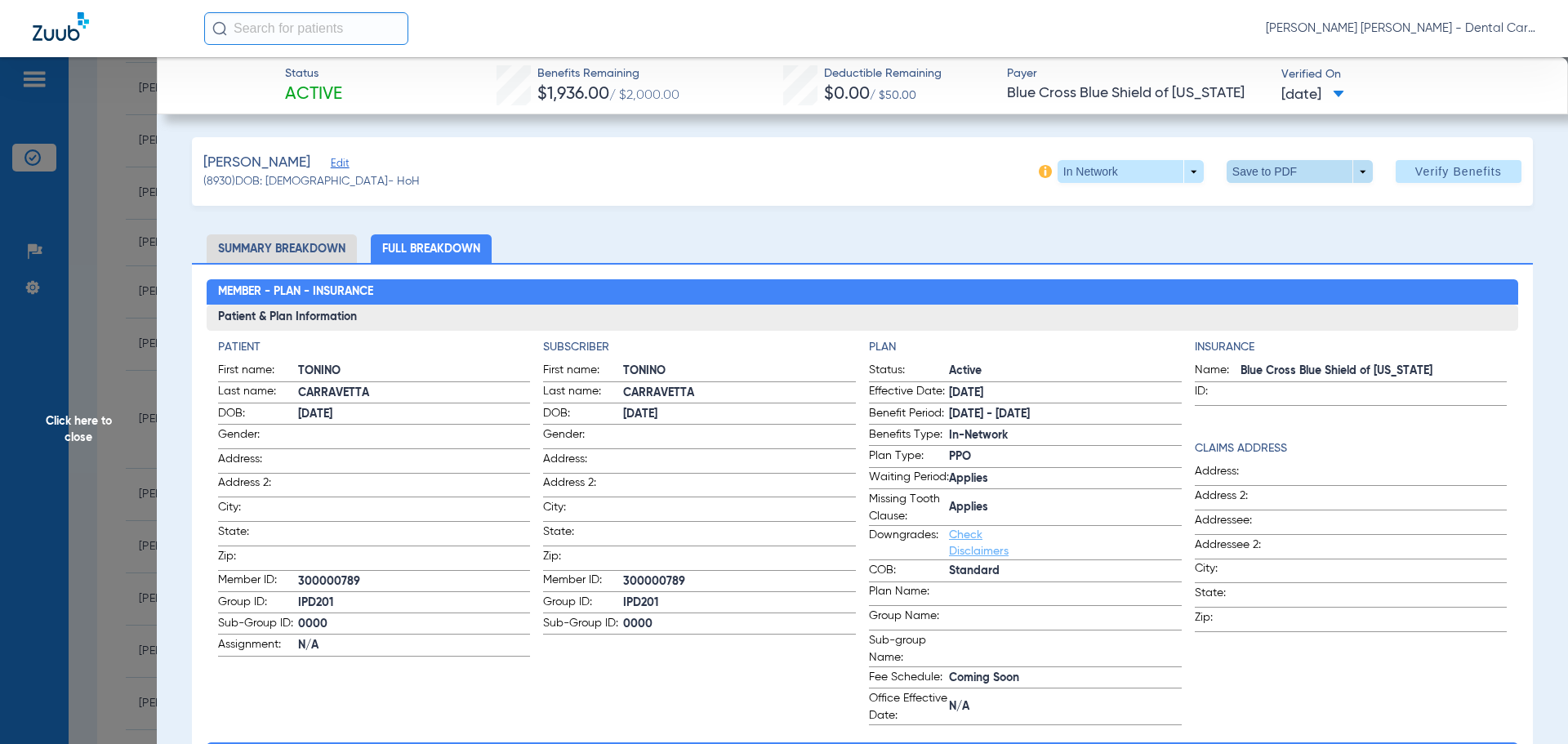
click at [1258, 161] on span at bounding box center [1299, 172] width 146 height 23
click at [1263, 202] on span "Save to PDF" at bounding box center [1293, 204] width 65 height 11
click at [72, 435] on span "Click here to close" at bounding box center [78, 429] width 157 height 744
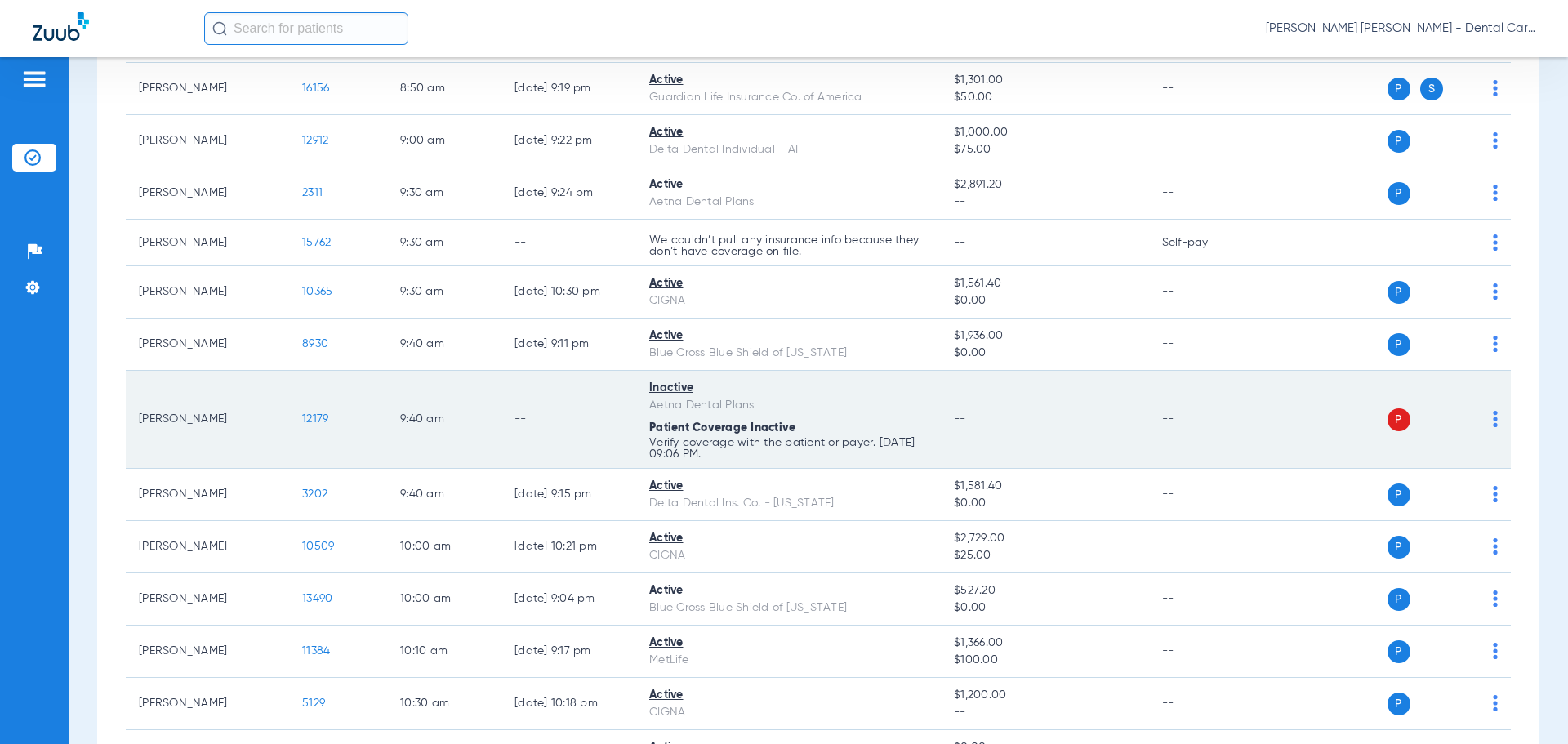
click at [322, 417] on span "12179" at bounding box center [315, 419] width 26 height 11
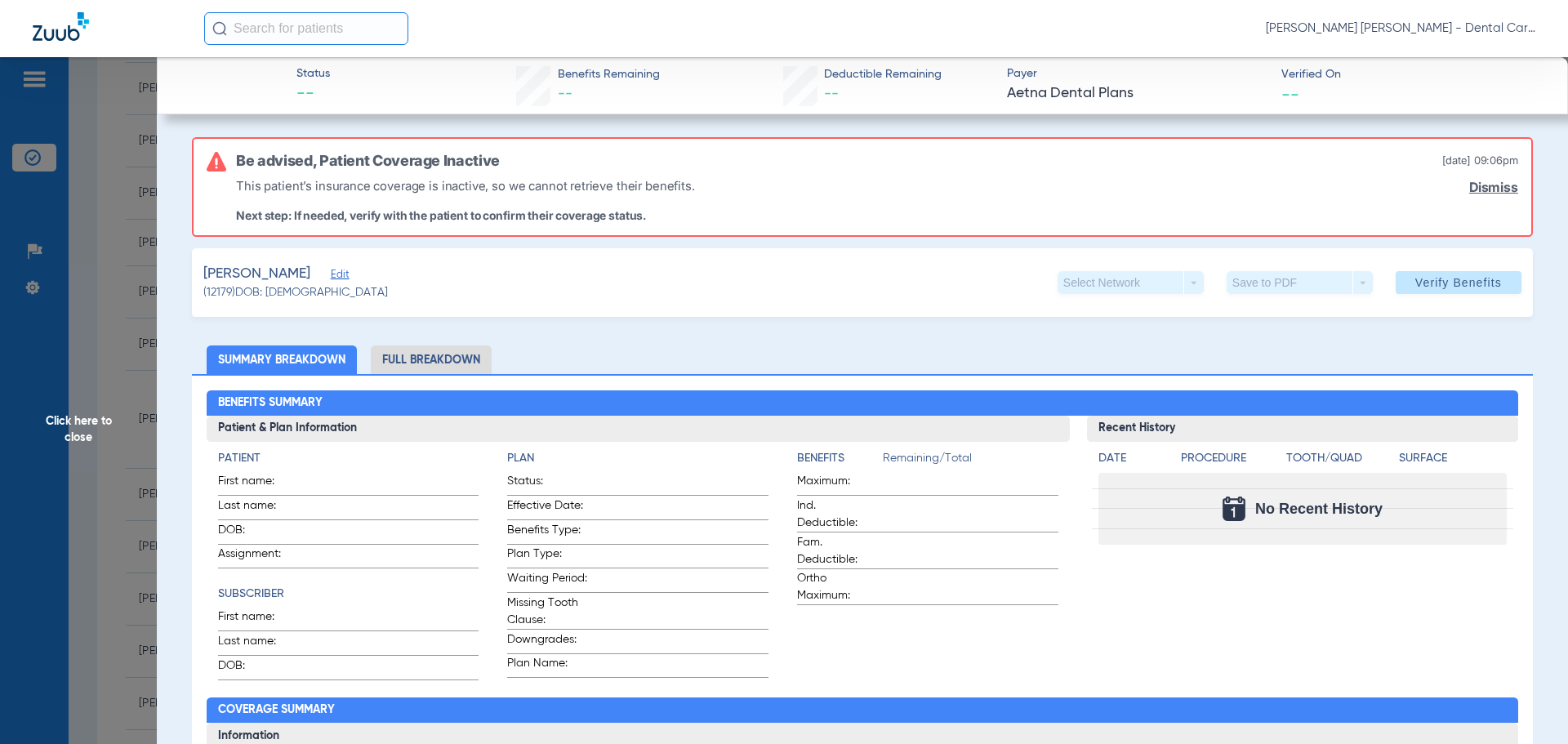
click at [69, 422] on span "Click here to close" at bounding box center [78, 429] width 157 height 744
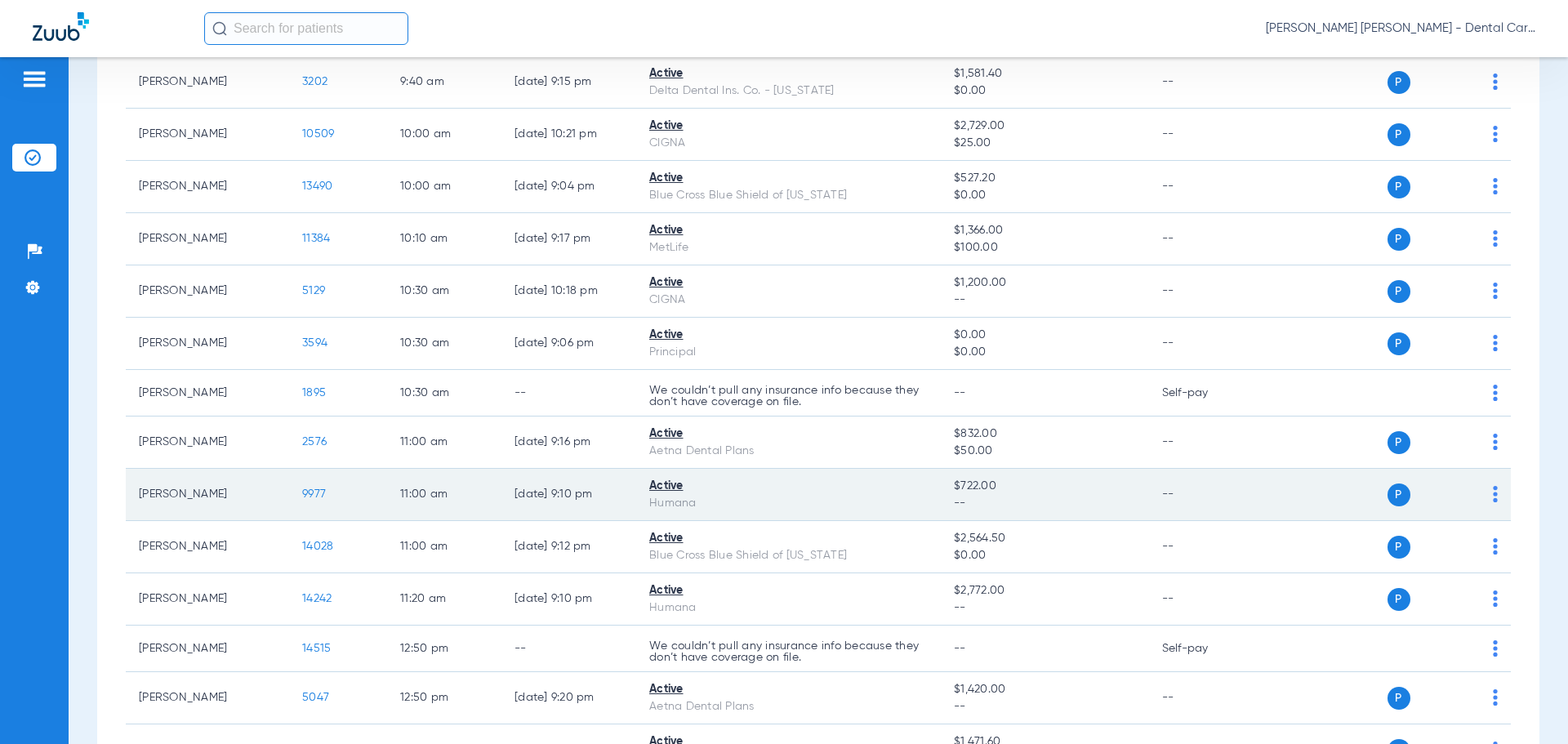
scroll to position [1307, 0]
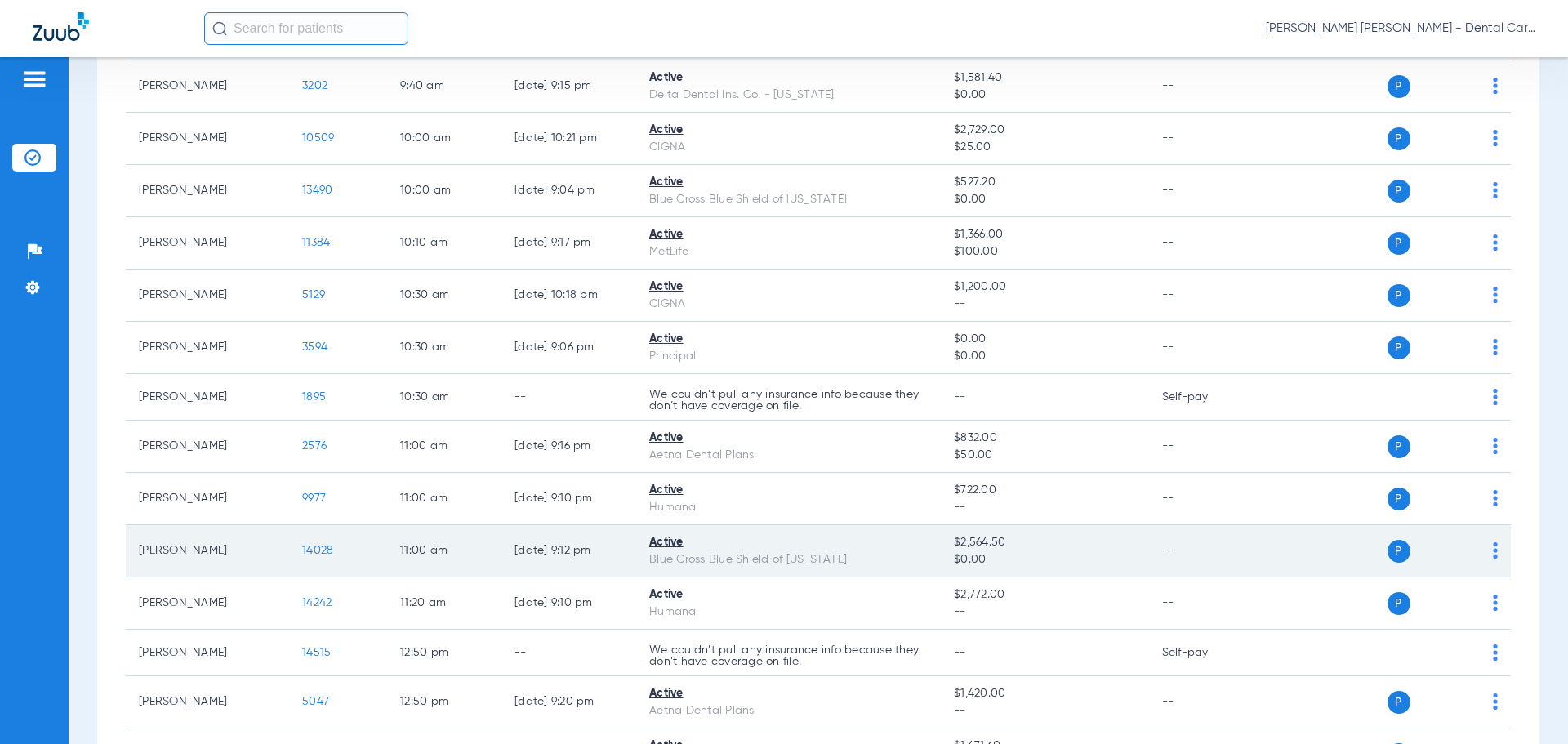
click at [316, 550] on span "14028" at bounding box center [318, 550] width 31 height 11
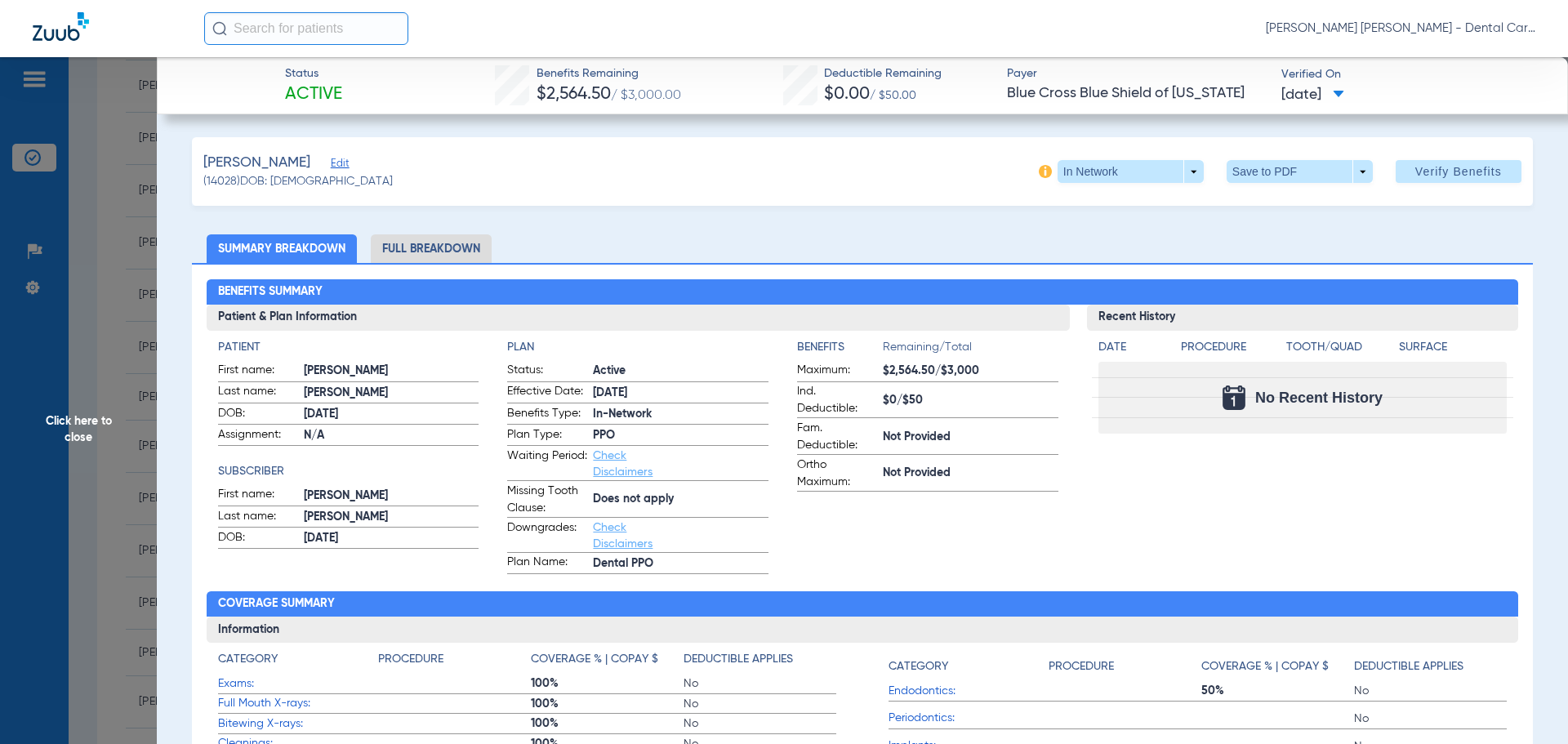
click at [421, 250] on li "Full Breakdown" at bounding box center [431, 248] width 121 height 29
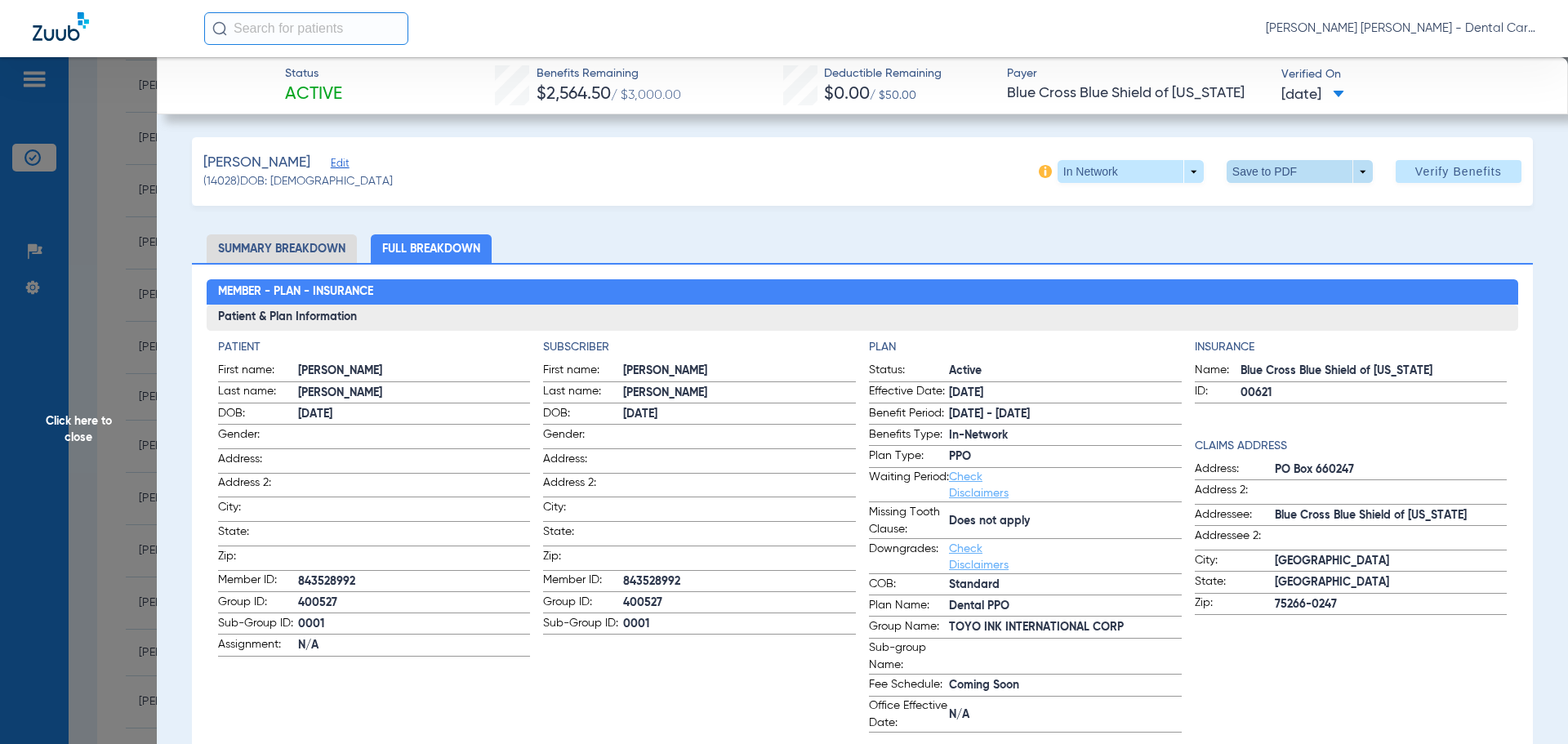
click at [1280, 166] on span at bounding box center [1299, 172] width 39 height 39
click at [1265, 204] on span "Save to PDF" at bounding box center [1293, 204] width 65 height 11
click at [85, 421] on span "Click here to close" at bounding box center [78, 429] width 157 height 744
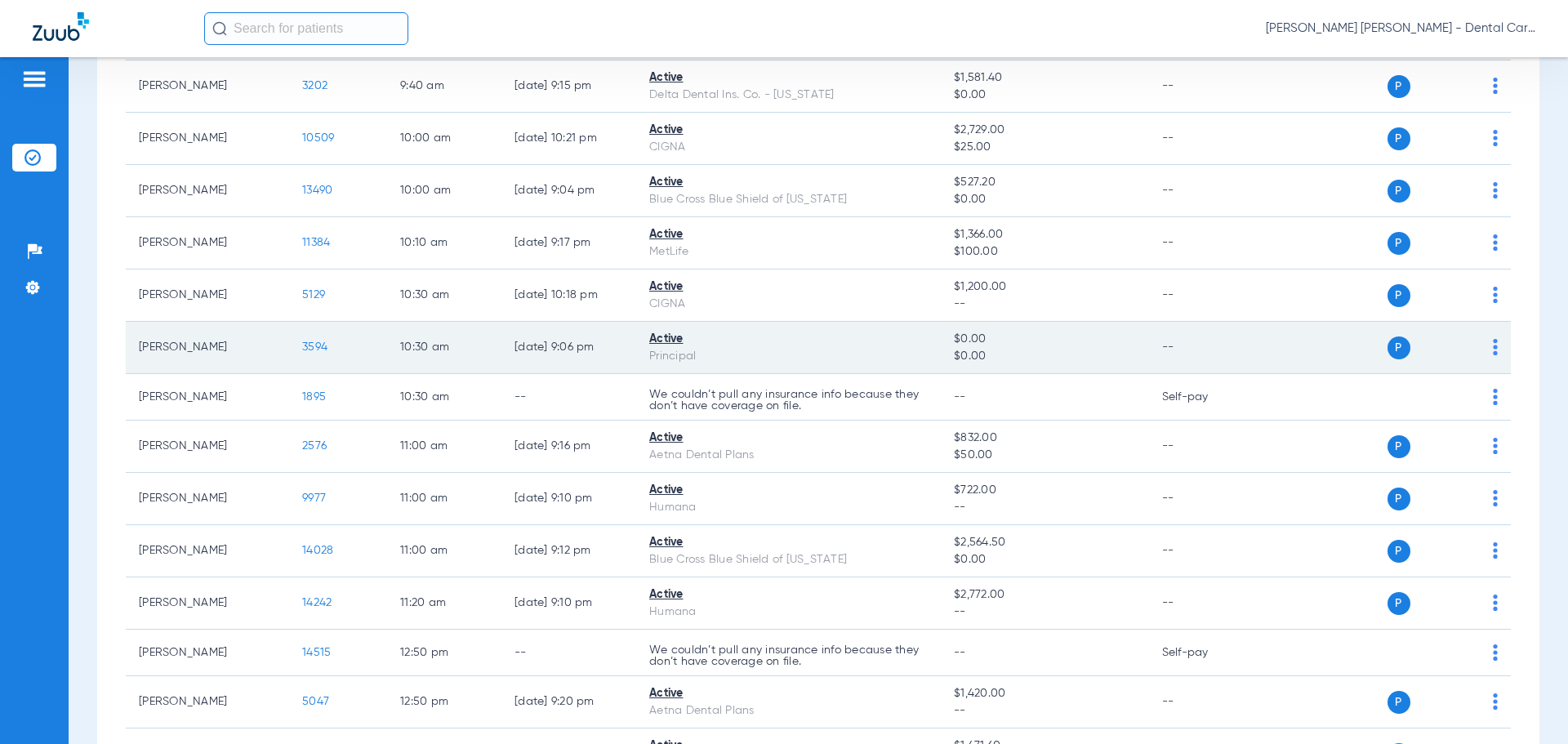
click at [322, 350] on span "3594" at bounding box center [314, 347] width 25 height 11
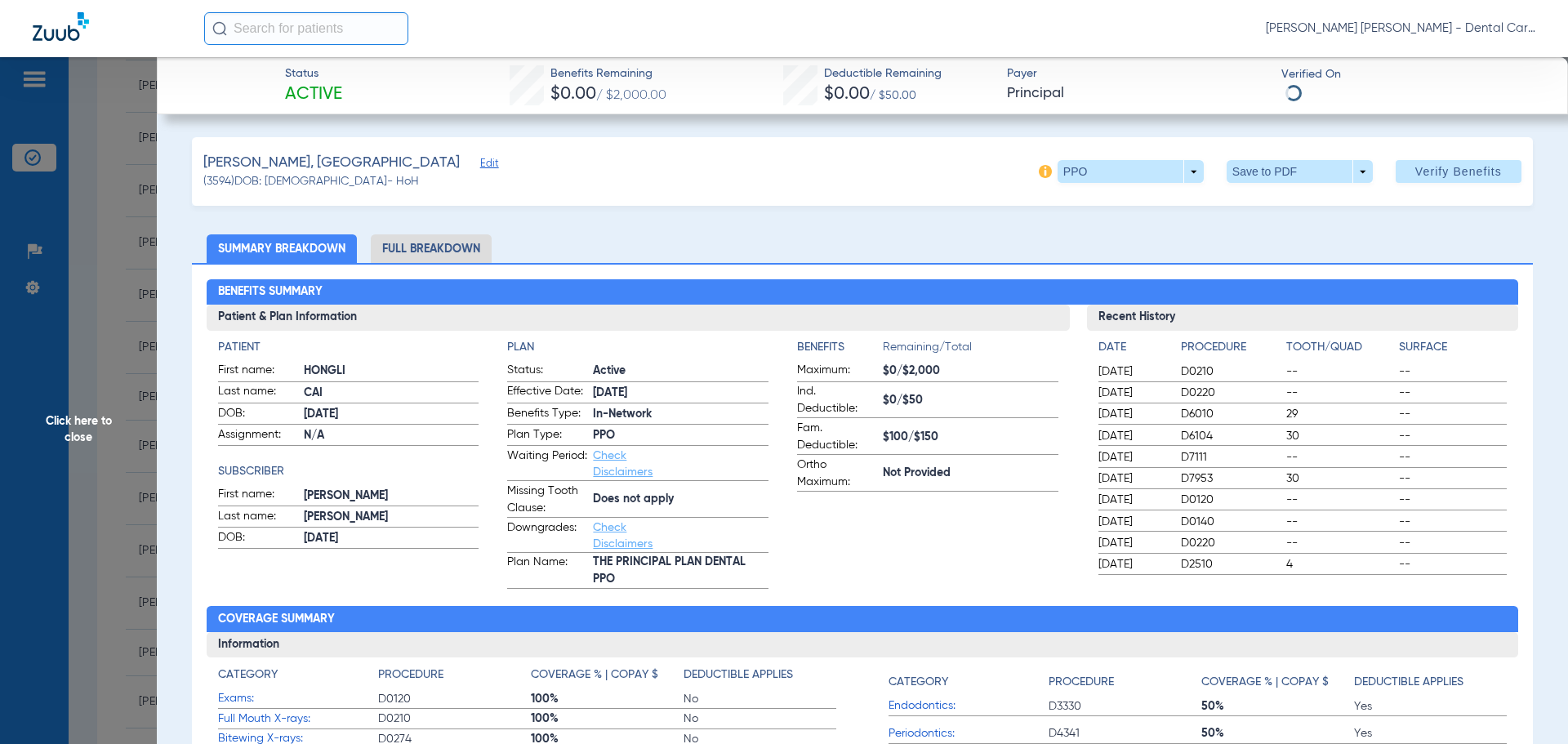
click at [452, 255] on li "Full Breakdown" at bounding box center [431, 248] width 121 height 29
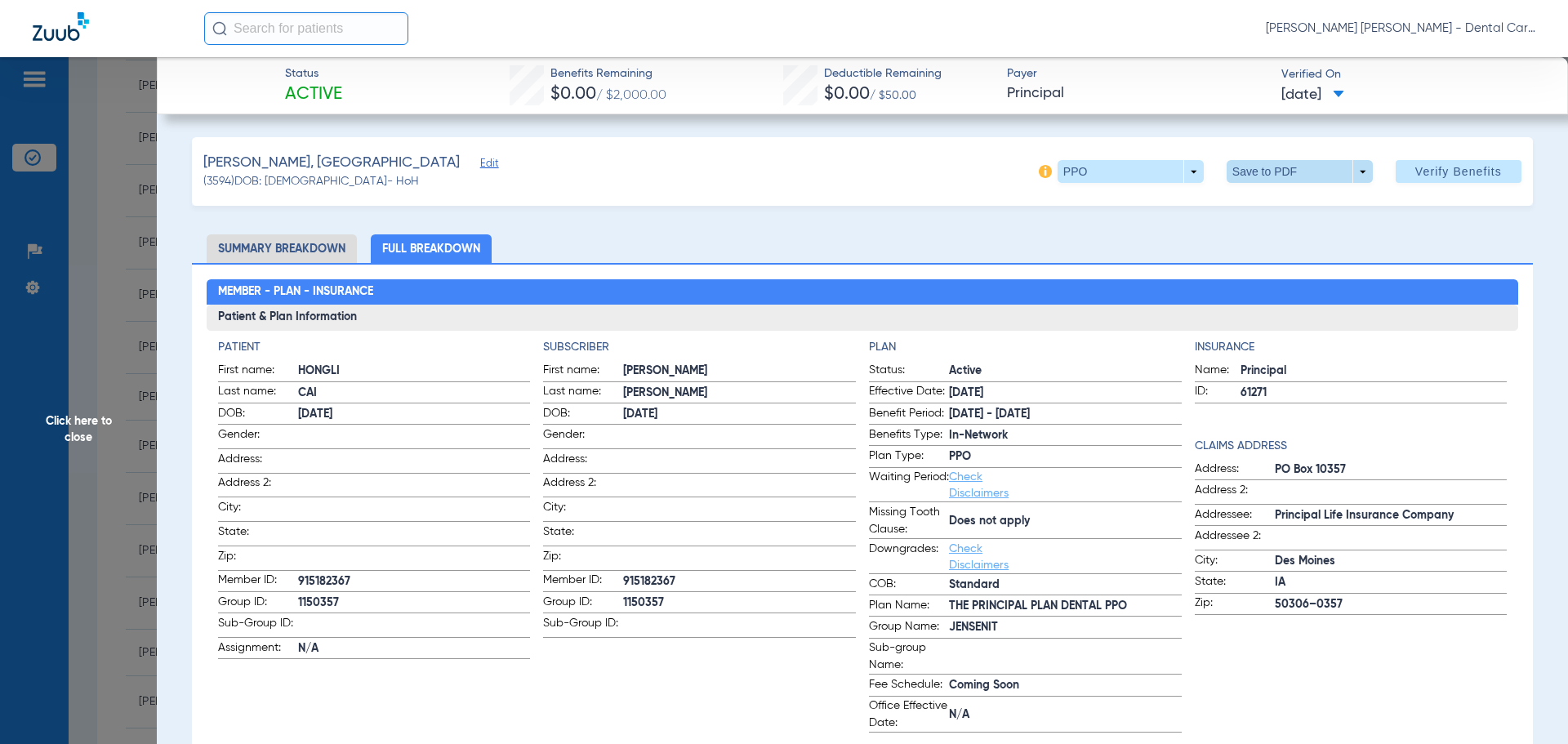
click at [1295, 176] on span at bounding box center [1299, 172] width 39 height 39
click at [1281, 203] on span "Save to PDF" at bounding box center [1293, 204] width 65 height 11
click at [80, 421] on span "Click here to close" at bounding box center [78, 429] width 157 height 744
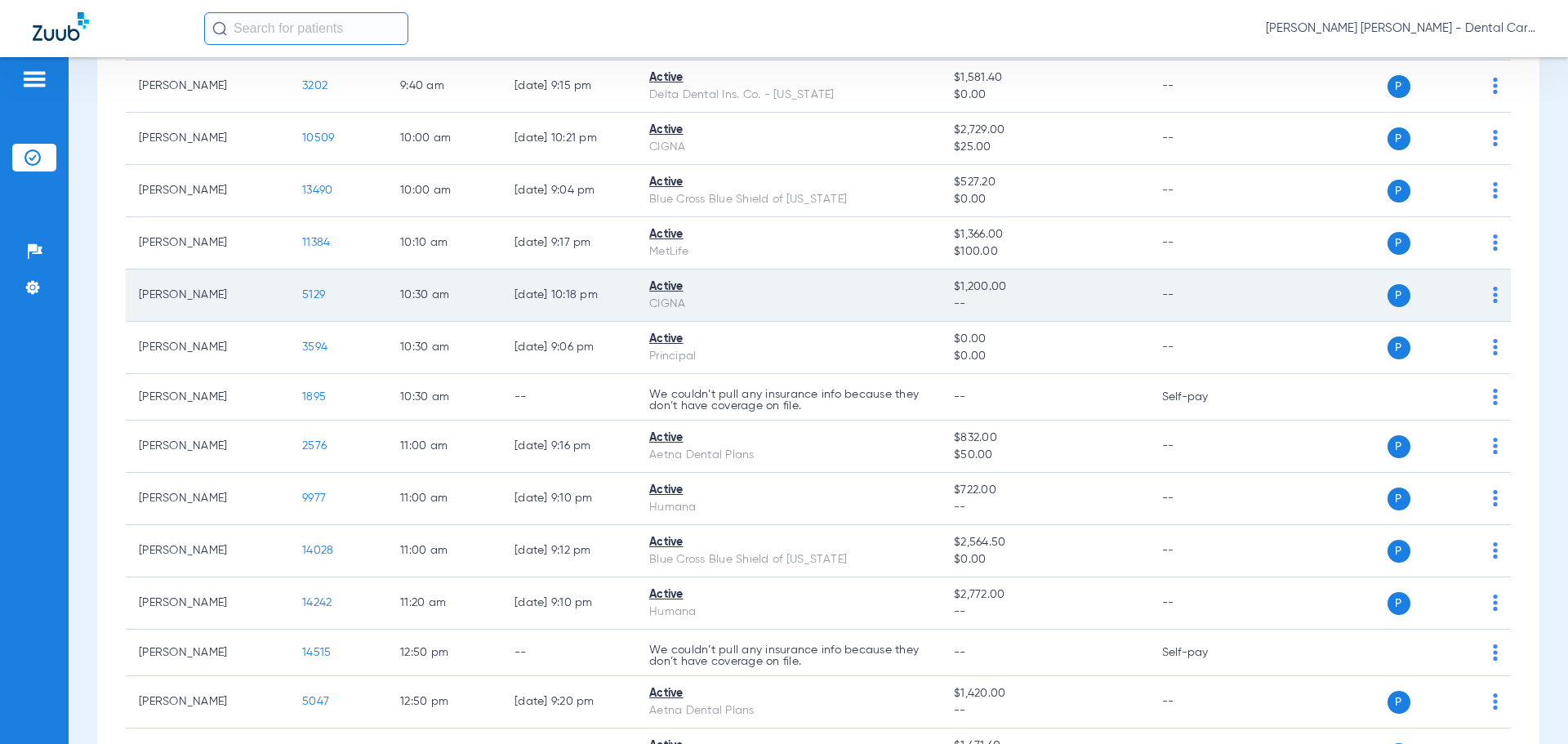
click at [307, 292] on span "5129" at bounding box center [314, 295] width 23 height 11
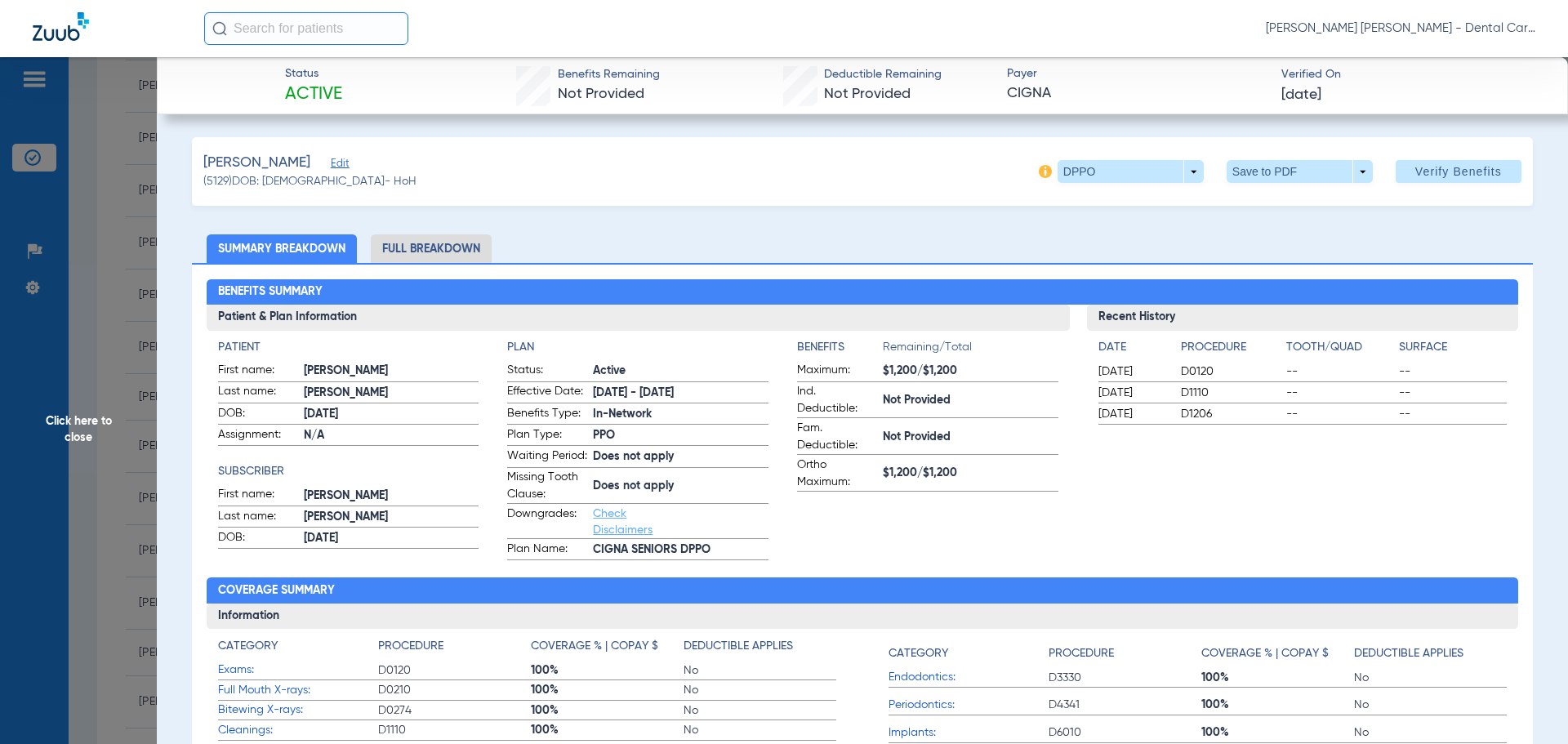
click at [439, 247] on li "Full Breakdown" at bounding box center [431, 248] width 121 height 29
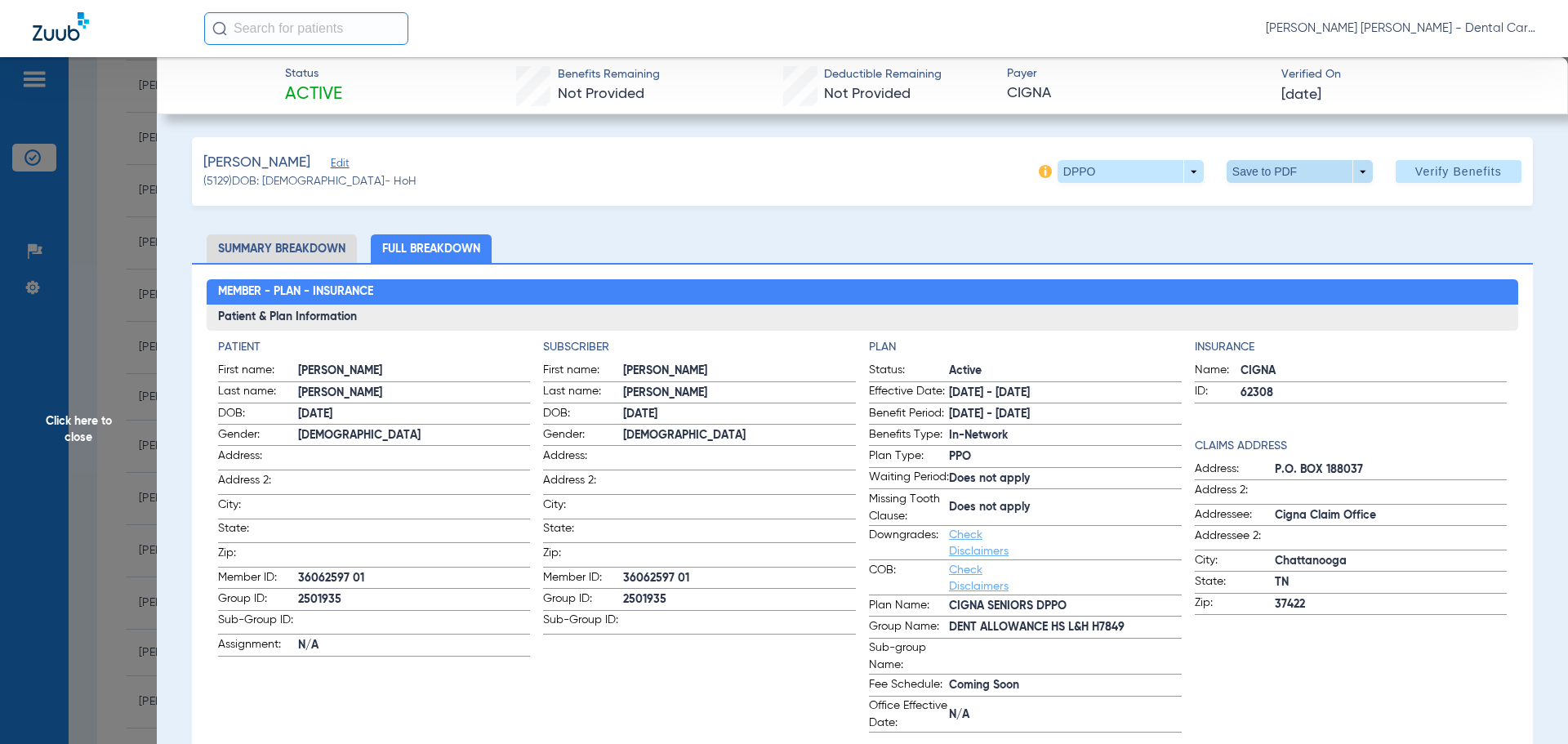
click at [1285, 170] on span at bounding box center [1299, 172] width 39 height 39
click at [1272, 206] on span "Save to PDF" at bounding box center [1293, 204] width 65 height 11
click at [86, 424] on span "Click here to close" at bounding box center [78, 429] width 157 height 744
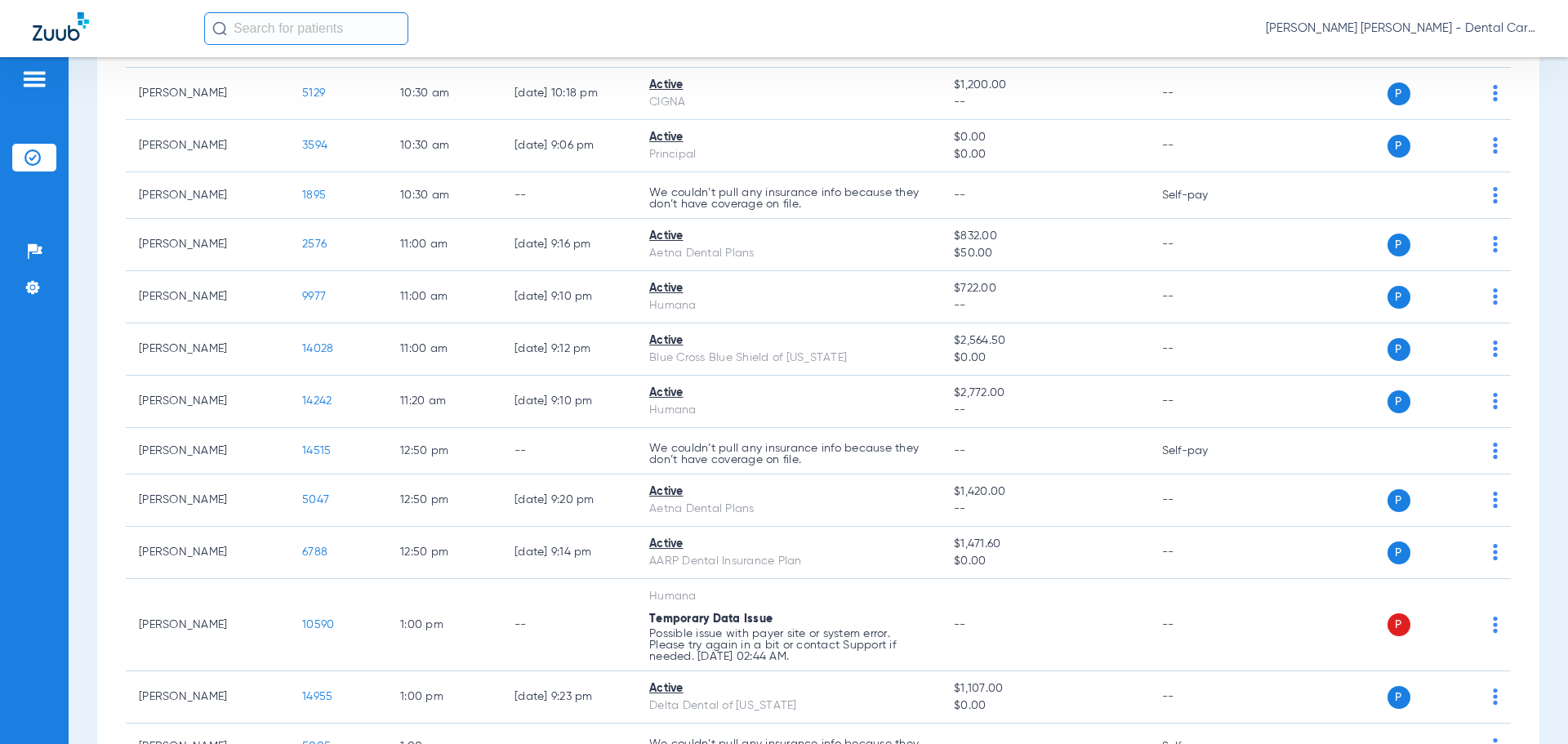
scroll to position [1552, 0]
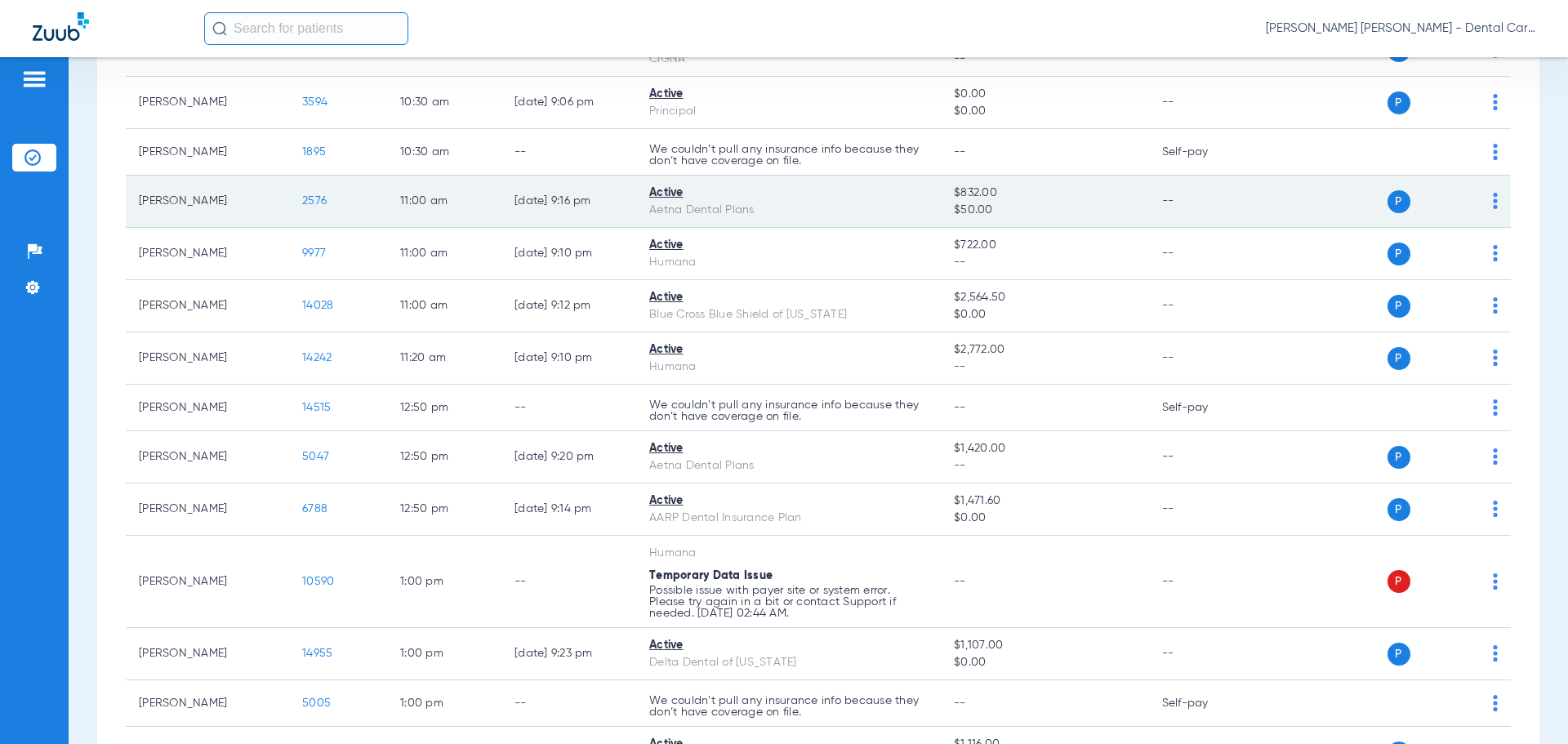
click at [310, 194] on td "2576" at bounding box center [338, 202] width 98 height 52
click at [314, 203] on span "2576" at bounding box center [314, 201] width 24 height 11
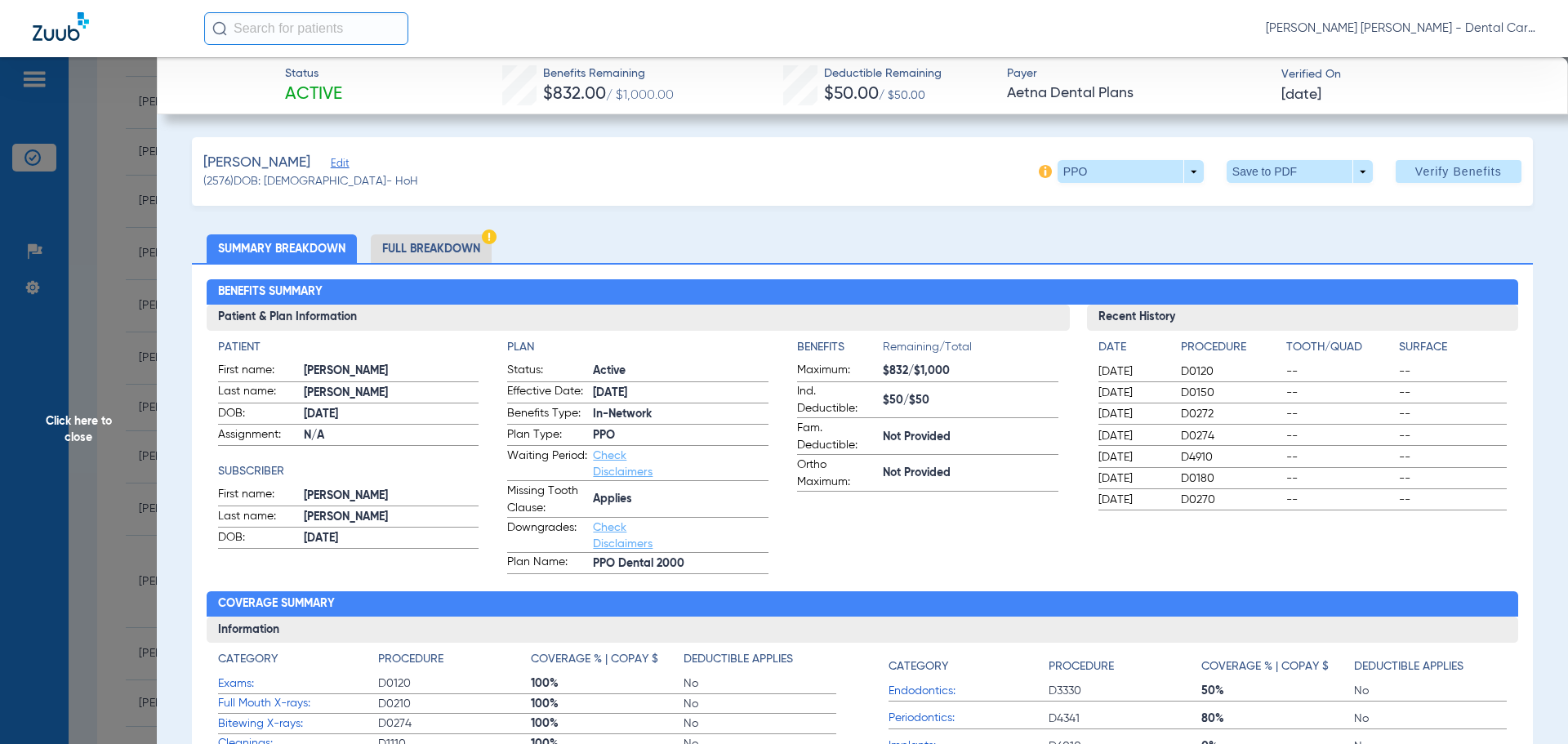
click at [446, 247] on li "Full Breakdown" at bounding box center [431, 248] width 121 height 29
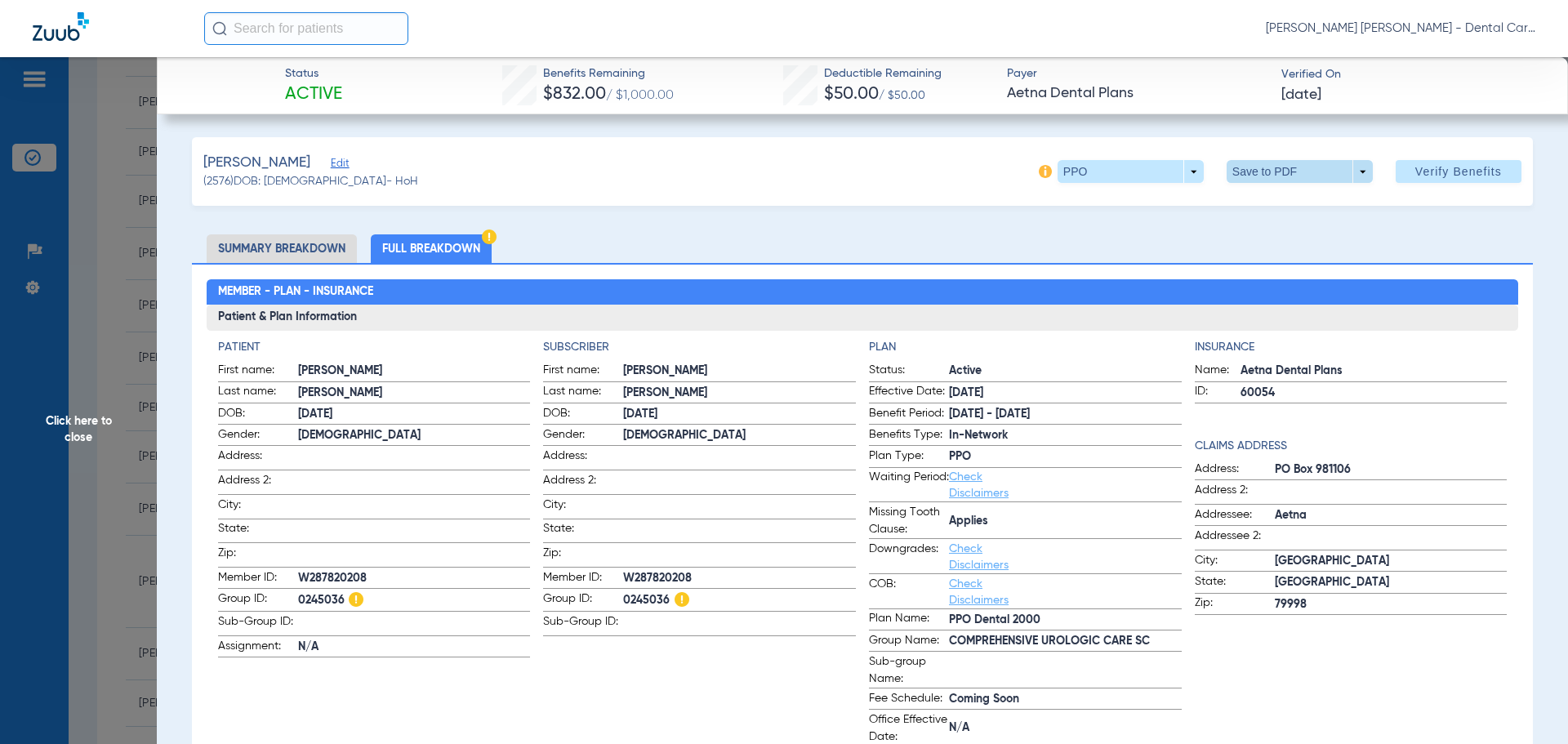
click at [1254, 167] on span at bounding box center [1299, 172] width 146 height 23
click at [1260, 200] on button "insert_drive_file Save to PDF" at bounding box center [1276, 204] width 123 height 33
click at [87, 419] on span "Click here to close" at bounding box center [78, 429] width 157 height 744
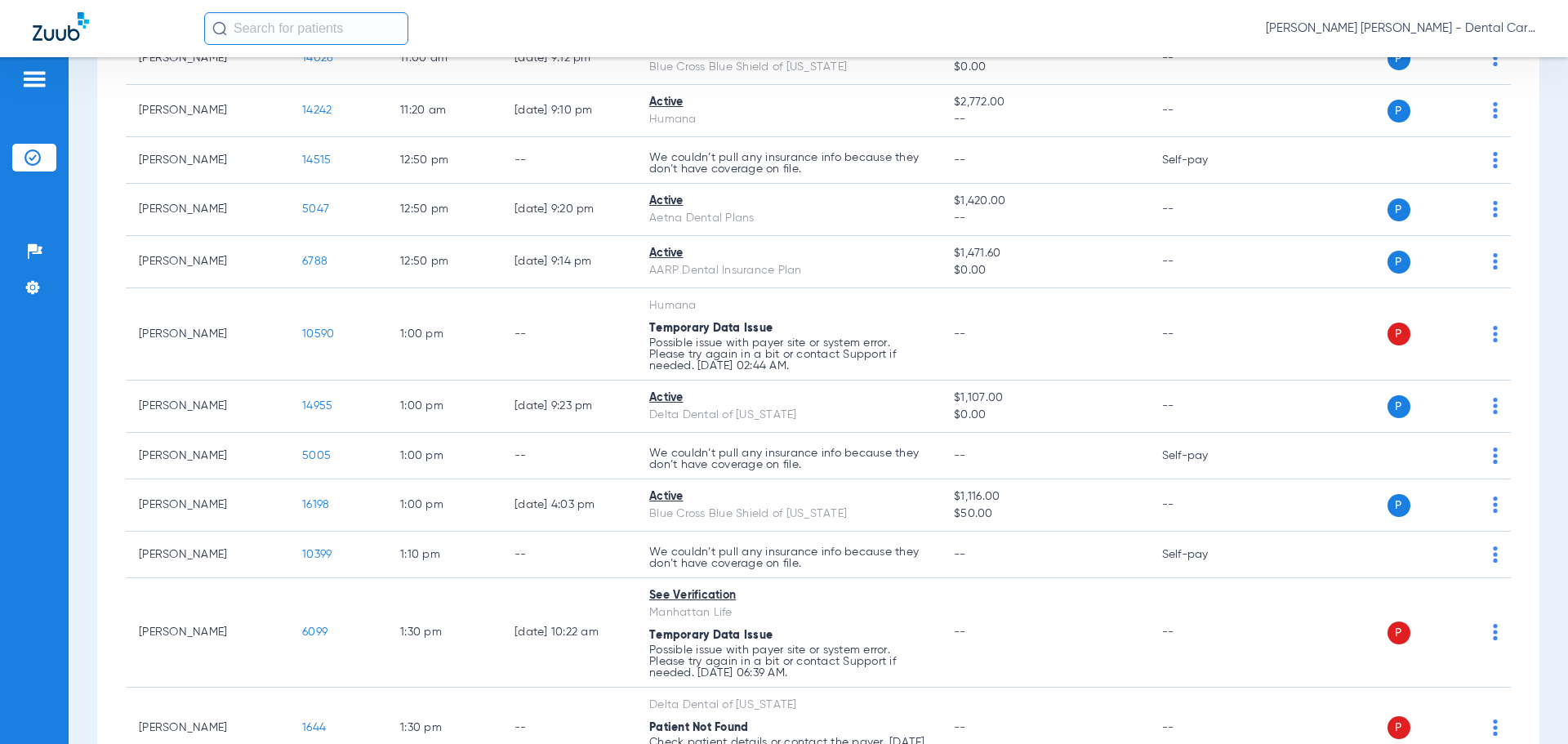
scroll to position [1771, 0]
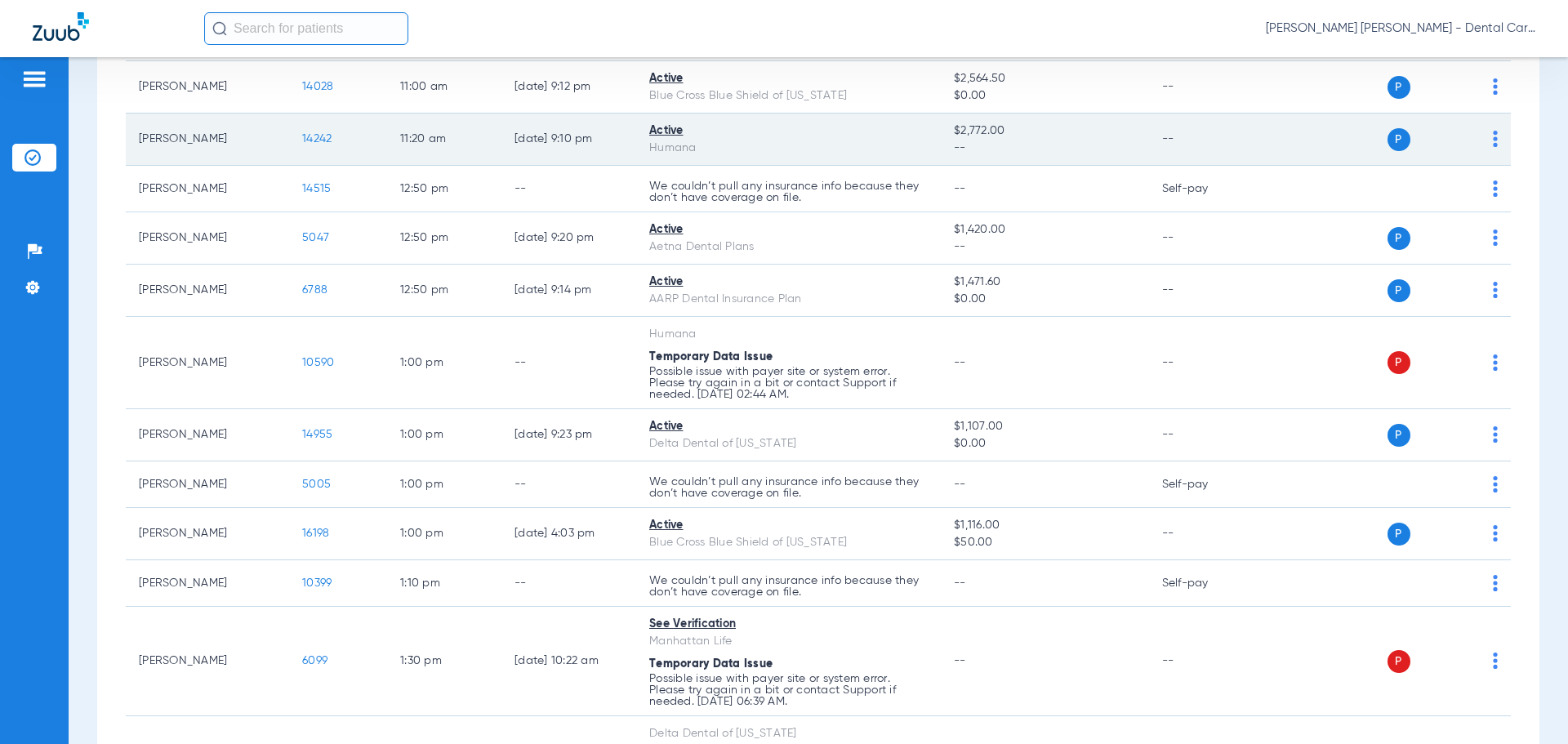
click at [320, 138] on span "14242" at bounding box center [317, 139] width 29 height 11
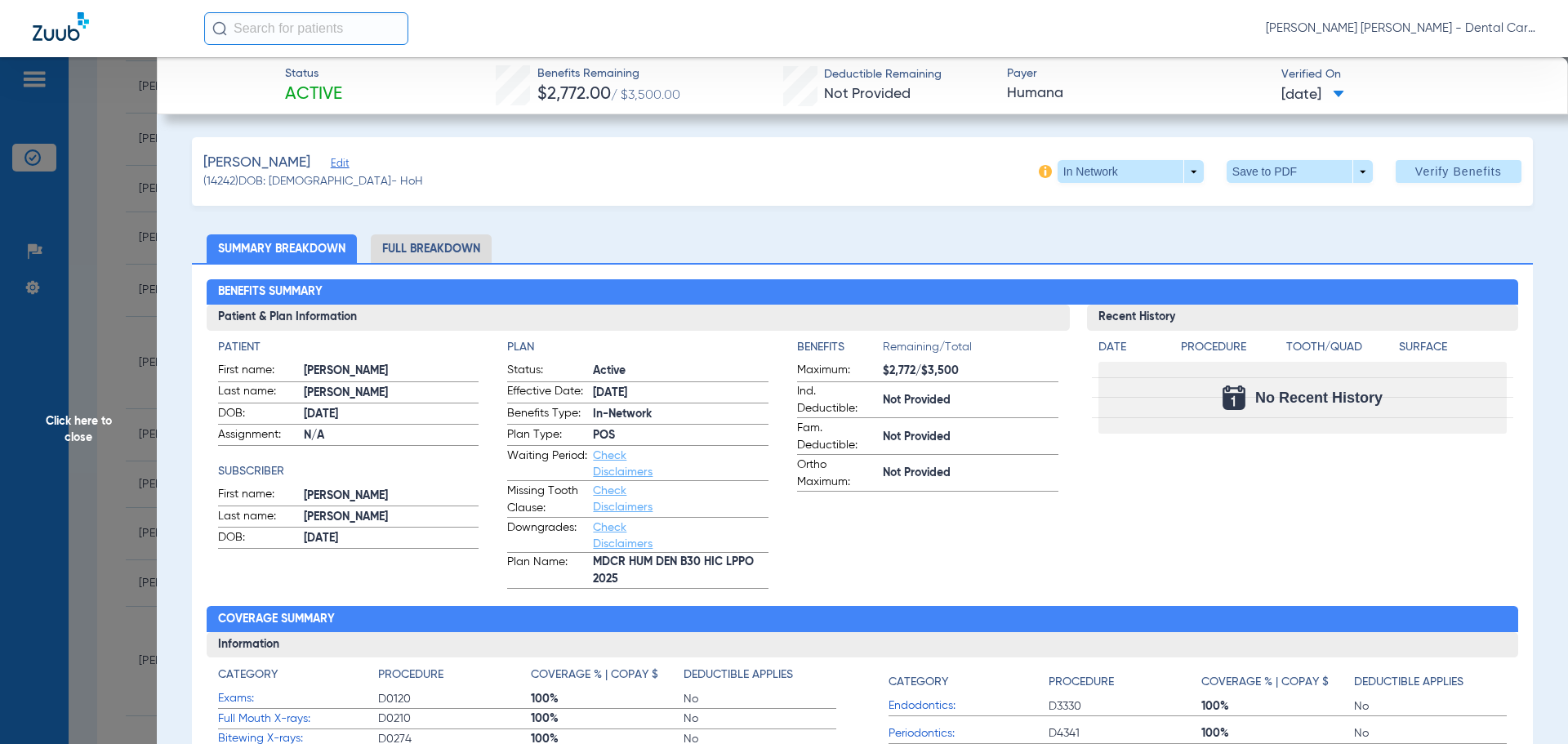
click at [443, 248] on li "Full Breakdown" at bounding box center [431, 248] width 121 height 29
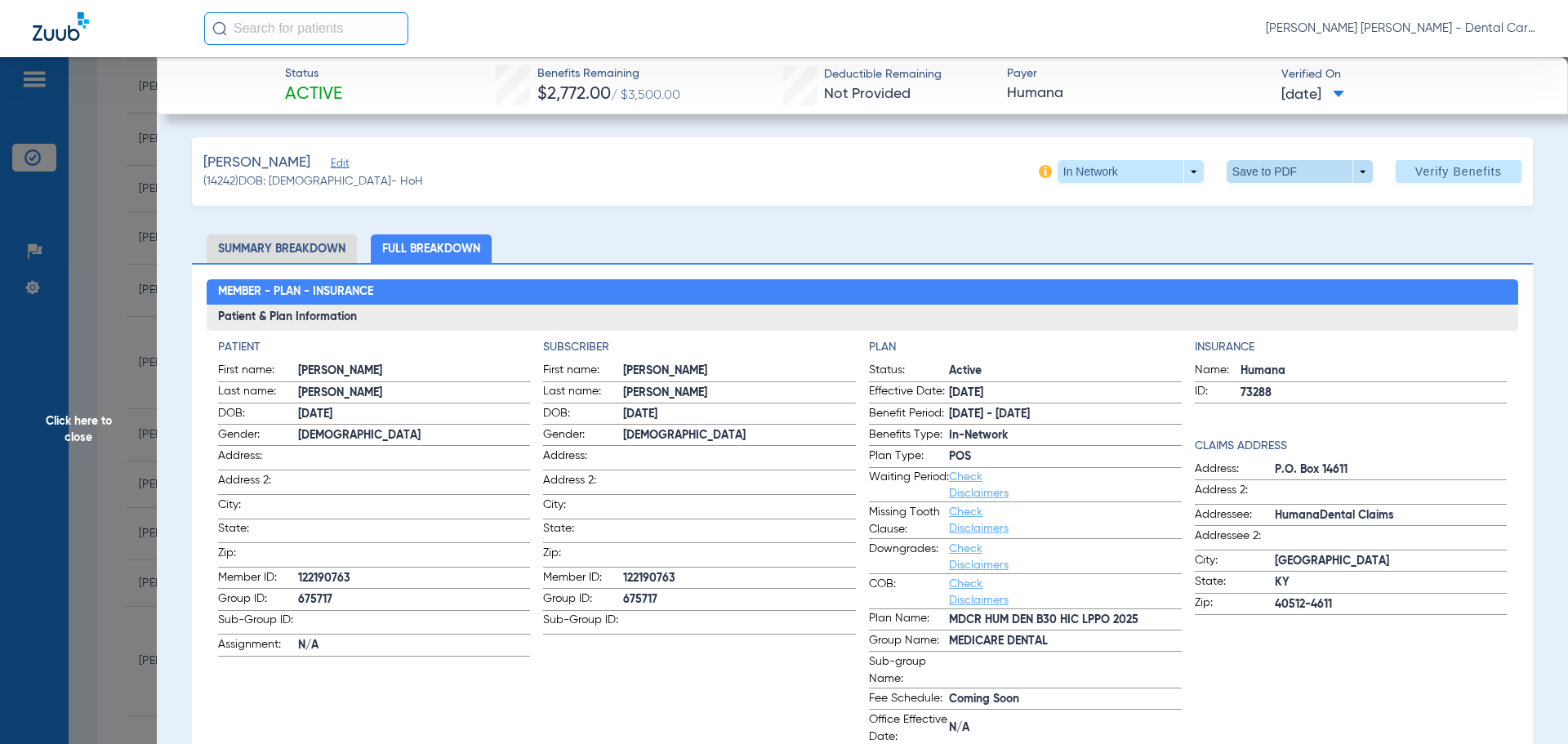
click at [1257, 172] on span at bounding box center [1299, 172] width 146 height 23
click at [1264, 204] on span "Save to PDF" at bounding box center [1293, 204] width 65 height 11
drag, startPoint x: 78, startPoint y: 417, endPoint x: 132, endPoint y: 399, distance: 56.9
click at [78, 417] on span "Click here to close" at bounding box center [78, 429] width 157 height 744
